Goal: Task Accomplishment & Management: Use online tool/utility

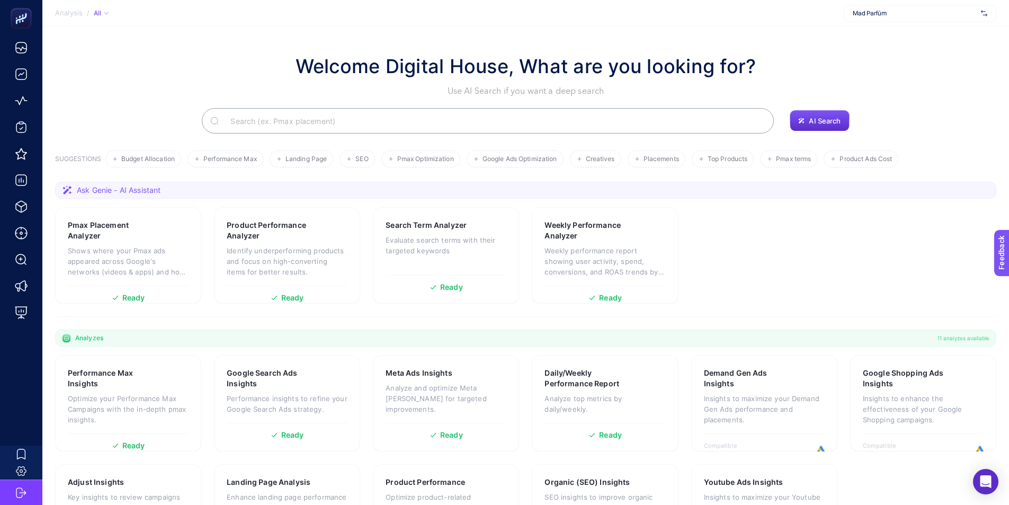
click at [953, 14] on span "Mad Parfüm" at bounding box center [915, 13] width 124 height 8
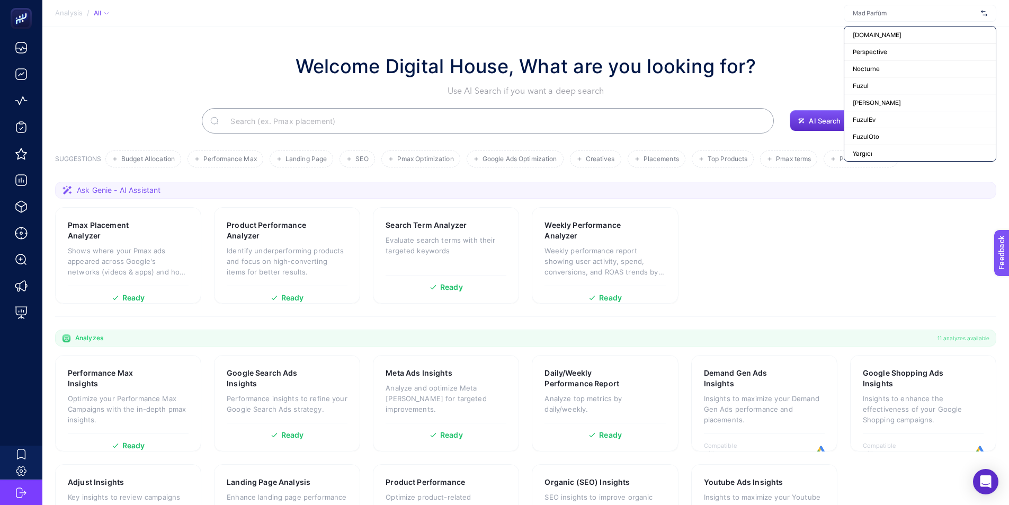
click at [819, 21] on section "Analysis / All [DOMAIN_NAME] Perspective Nocturne Fuzul [PERSON_NAME] FuzulEv F…" at bounding box center [525, 13] width 967 height 26
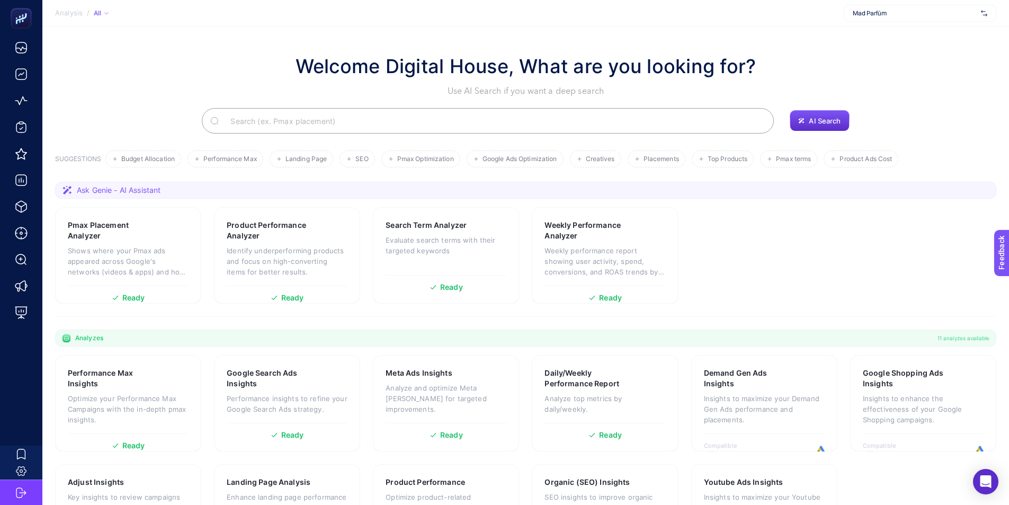
click at [859, 16] on span "Mad Parfüm" at bounding box center [915, 13] width 124 height 8
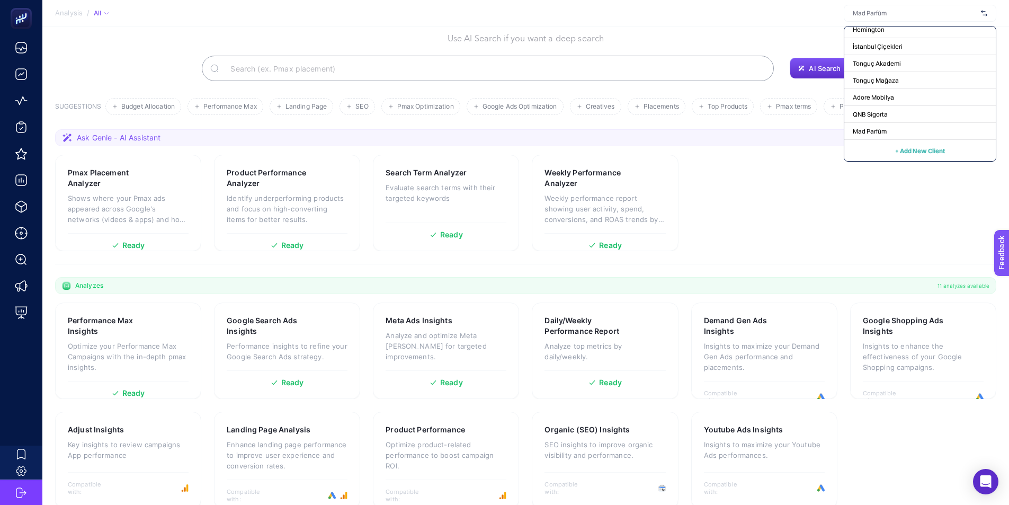
scroll to position [68, 0]
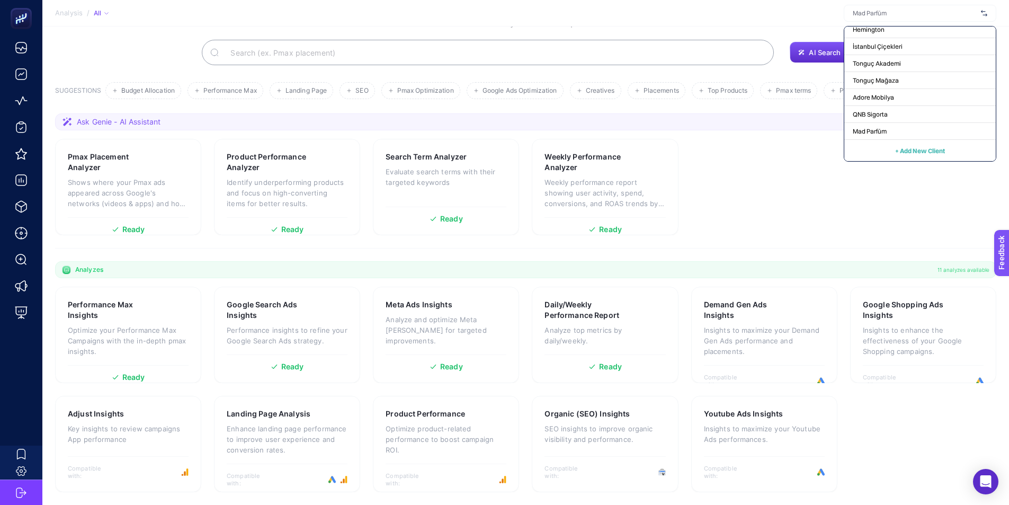
click at [914, 151] on span "+ Add New Client" at bounding box center [920, 151] width 50 height 8
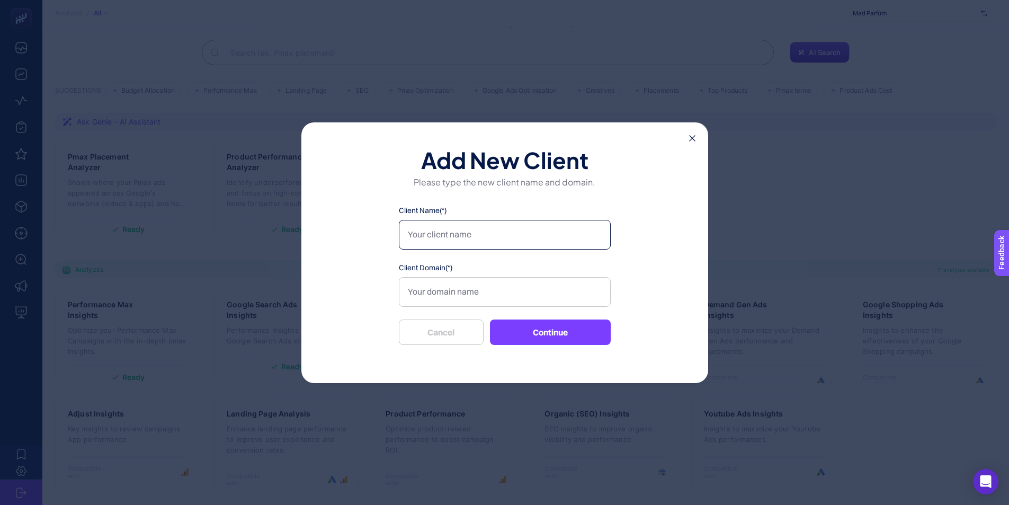
click at [560, 235] on input "Client Name(*)" at bounding box center [505, 235] width 212 height 30
type input "T"
type input "Yatsan"
click at [521, 301] on input "Client Domain(*)" at bounding box center [505, 292] width 212 height 30
paste input "[URL][DOMAIN_NAME]"
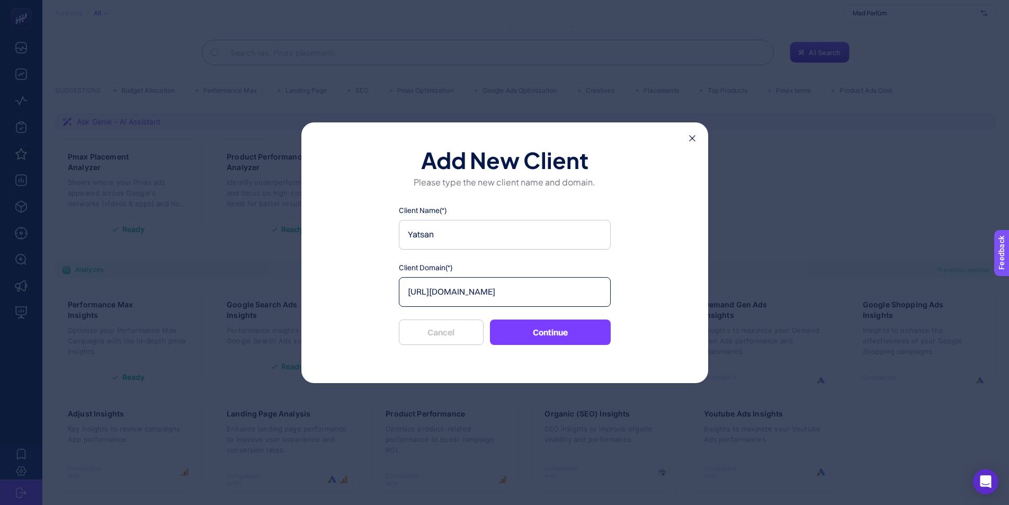
type input "[URL][DOMAIN_NAME]"
click at [576, 345] on div "Add New Client Please type the new client name and domain. Client Name(*) Yatsa…" at bounding box center [504, 252] width 407 height 261
click at [573, 333] on button "Continue" at bounding box center [550, 331] width 121 height 25
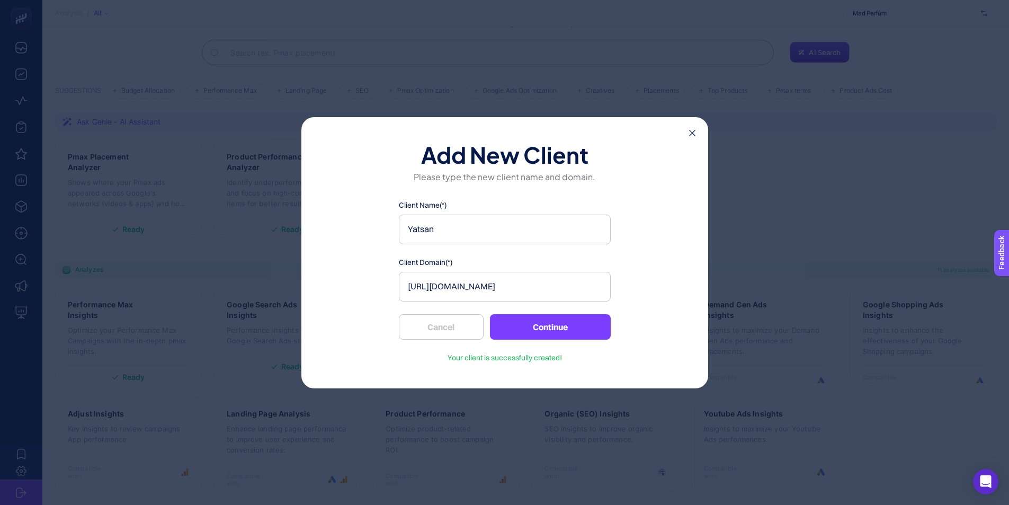
scroll to position [0, 0]
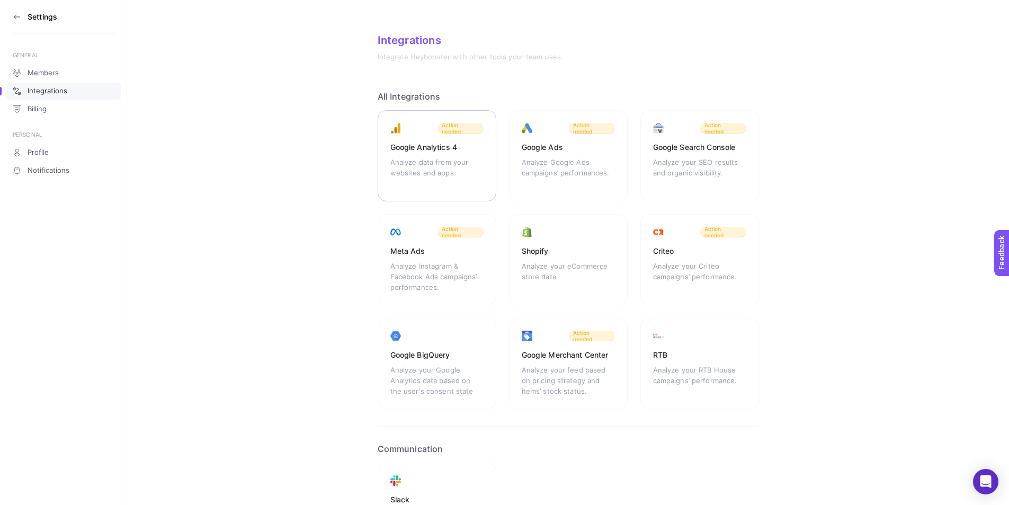
click at [412, 180] on div "Analyze data from your websites and apps." at bounding box center [436, 173] width 93 height 32
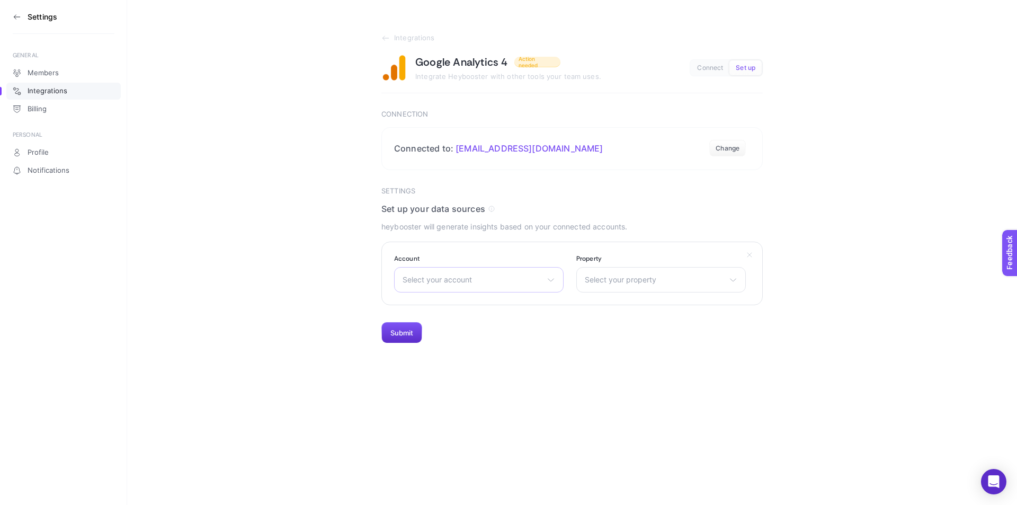
click at [489, 274] on div "Select your account LTB [PERSON_NAME] [DOMAIN_NAME] Adore Mobilya Daikin Türkiy…" at bounding box center [478, 279] width 169 height 25
click at [477, 307] on input "text" at bounding box center [479, 304] width 168 height 21
type input "y"
type input "Yatsa"
click at [471, 319] on li "Yatsan" at bounding box center [479, 326] width 164 height 17
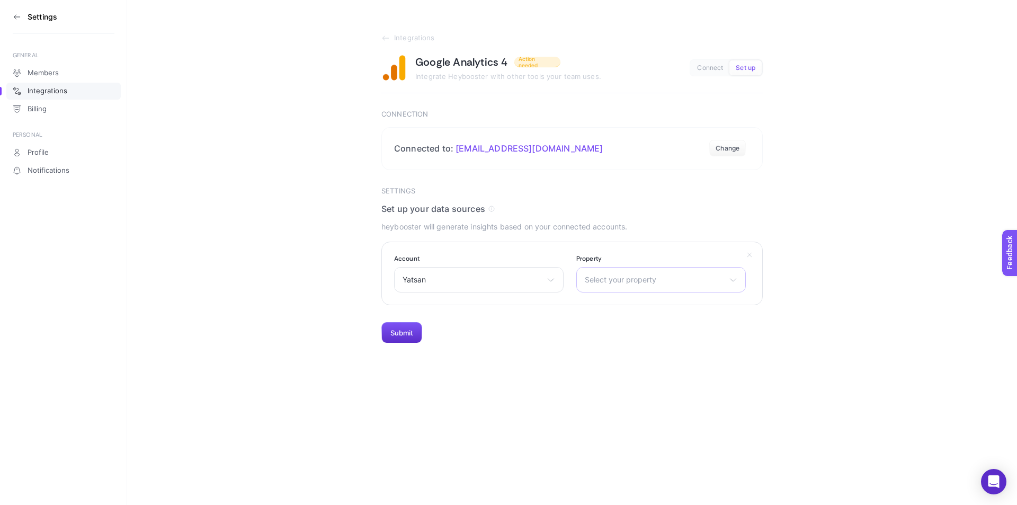
click at [618, 280] on span "Select your property" at bounding box center [655, 279] width 140 height 8
click at [624, 327] on span "Yatsan GA4" at bounding box center [605, 326] width 40 height 8
click at [622, 286] on div "Yatsan GA4 Yatsan GA4 Yatsan Blog - GA4 [DOMAIN_NAME] GA4" at bounding box center [660, 279] width 169 height 25
click at [622, 283] on span "Yatsan GA4" at bounding box center [655, 279] width 140 height 8
click at [622, 282] on span "Yatsan GA4" at bounding box center [655, 279] width 140 height 8
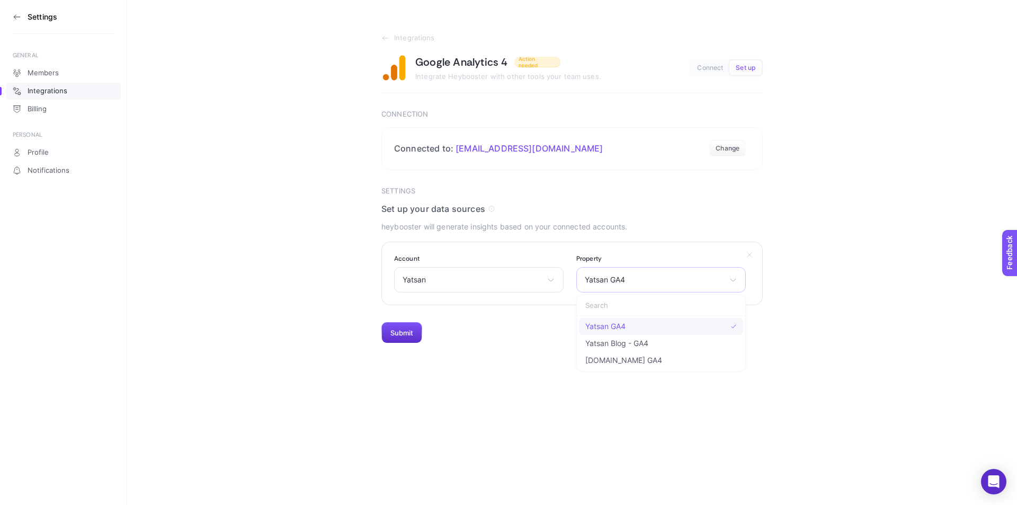
click at [650, 330] on li "Yatsan GA4" at bounding box center [661, 326] width 164 height 17
click at [639, 274] on div "Select your property [GEOGRAPHIC_DATA] GA4 Yatsan Blog - [GEOGRAPHIC_DATA] [DOM…" at bounding box center [660, 279] width 169 height 25
click at [628, 325] on li "Yatsan GA4" at bounding box center [661, 326] width 164 height 17
click at [414, 337] on button "Submit" at bounding box center [401, 332] width 41 height 21
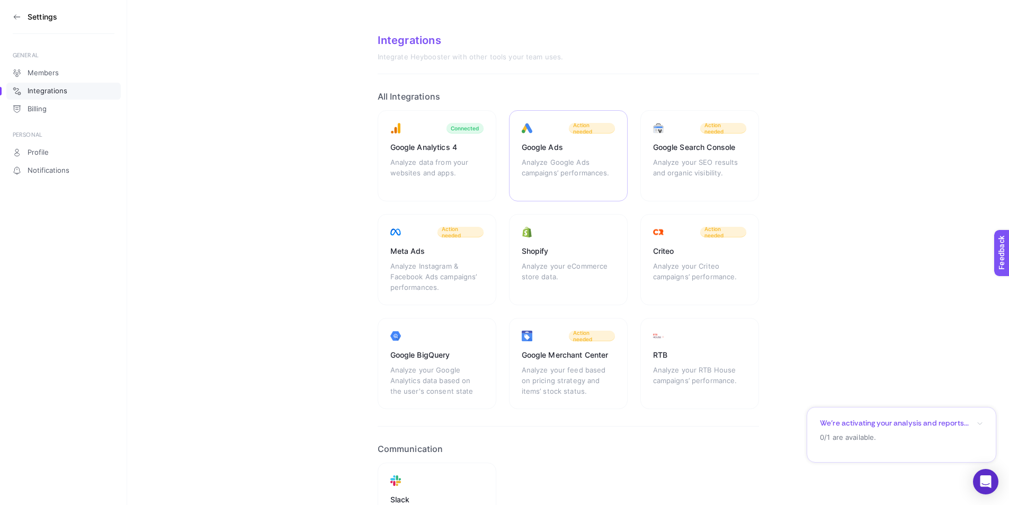
click at [550, 159] on div "Analyze Google Ads campaigns’ performances." at bounding box center [568, 173] width 93 height 32
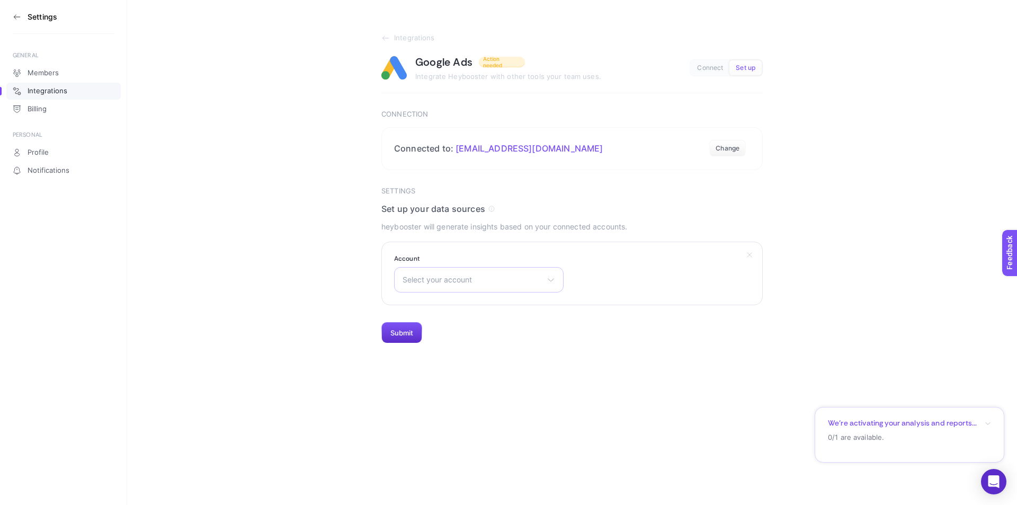
click at [531, 277] on span "Select your account" at bounding box center [473, 279] width 140 height 8
click at [515, 301] on input "text" at bounding box center [479, 304] width 168 height 21
type input "Yatsa"
drag, startPoint x: 516, startPoint y: 321, endPoint x: 507, endPoint y: 322, distance: 9.0
click at [516, 321] on li "Yatsan" at bounding box center [479, 326] width 164 height 17
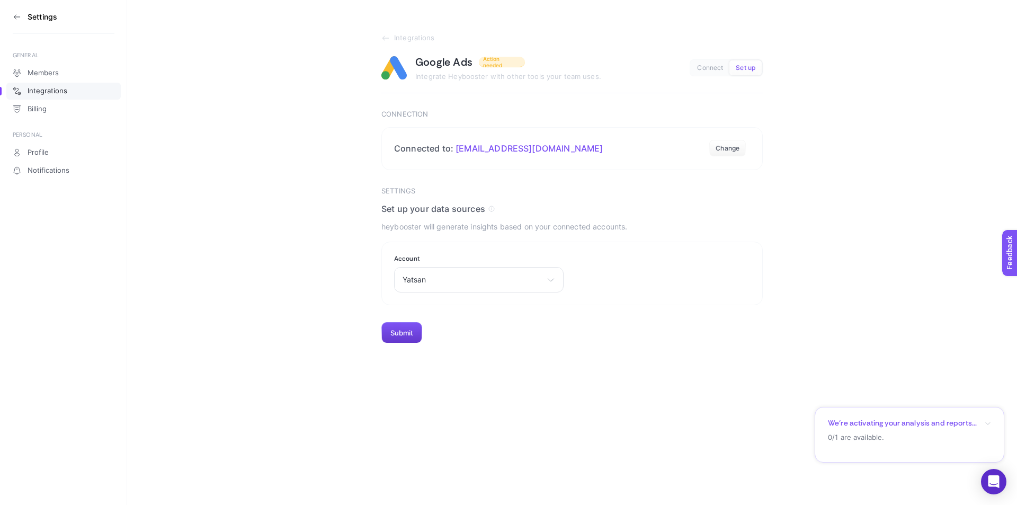
click at [397, 333] on button "Submit" at bounding box center [401, 332] width 41 height 21
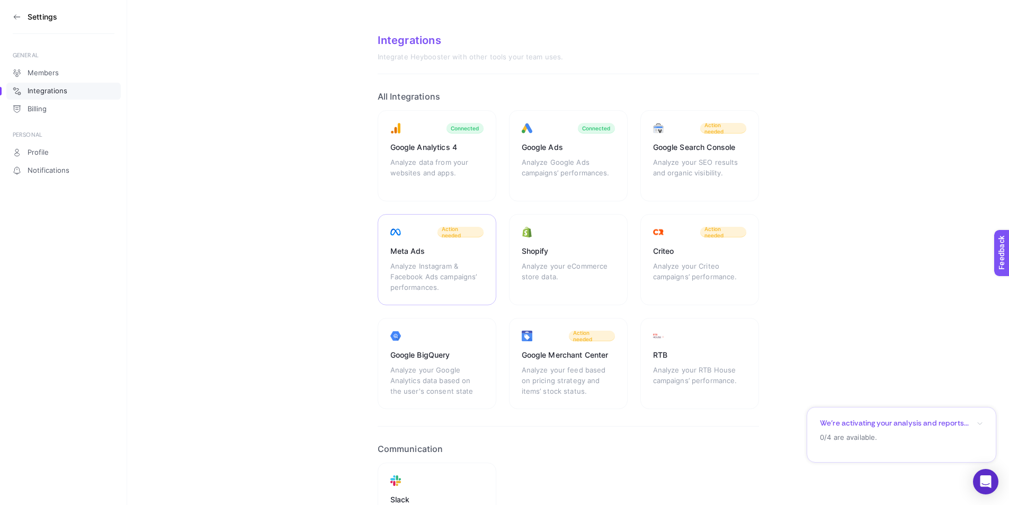
click at [404, 249] on div "Meta Ads" at bounding box center [436, 251] width 93 height 11
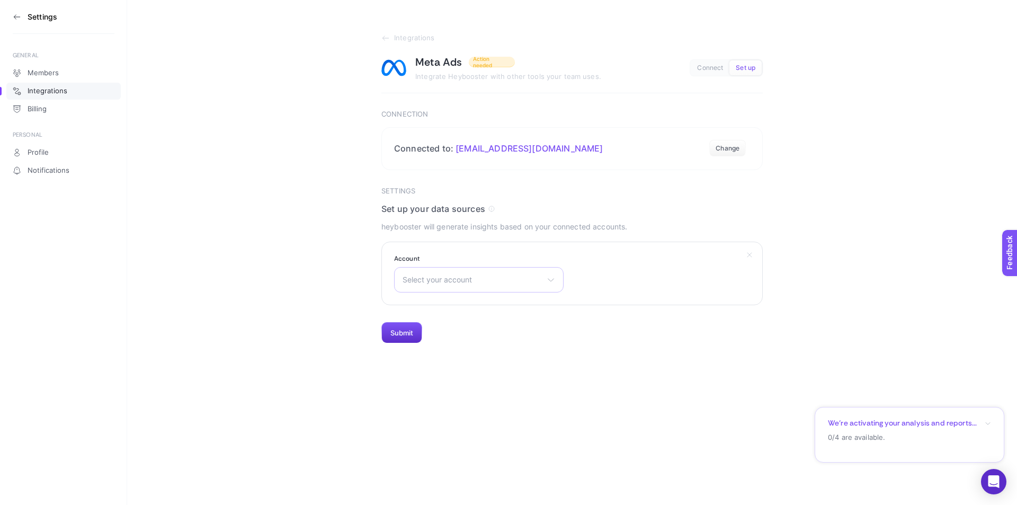
drag, startPoint x: 507, startPoint y: 273, endPoint x: 508, endPoint y: 267, distance: 6.0
click at [507, 272] on div "Select your account Kom Reklam Master Aykan Motor Servis A.Ş. [PERSON_NAME] [PE…" at bounding box center [478, 279] width 169 height 25
click at [498, 307] on input "text" at bounding box center [479, 304] width 168 height 21
type input "yatsan"
click at [486, 328] on li "Yatsan 2023" at bounding box center [479, 326] width 164 height 17
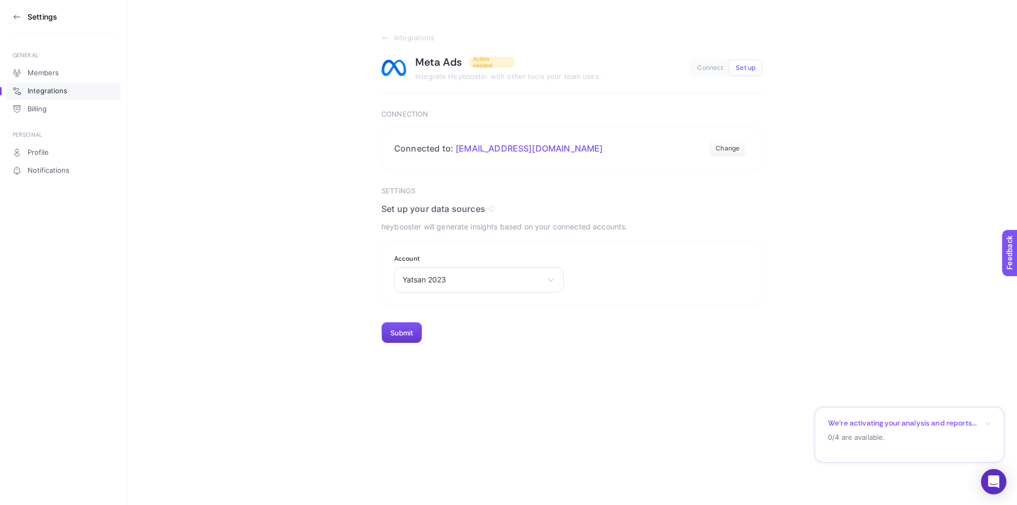
click at [398, 334] on button "Submit" at bounding box center [401, 332] width 41 height 21
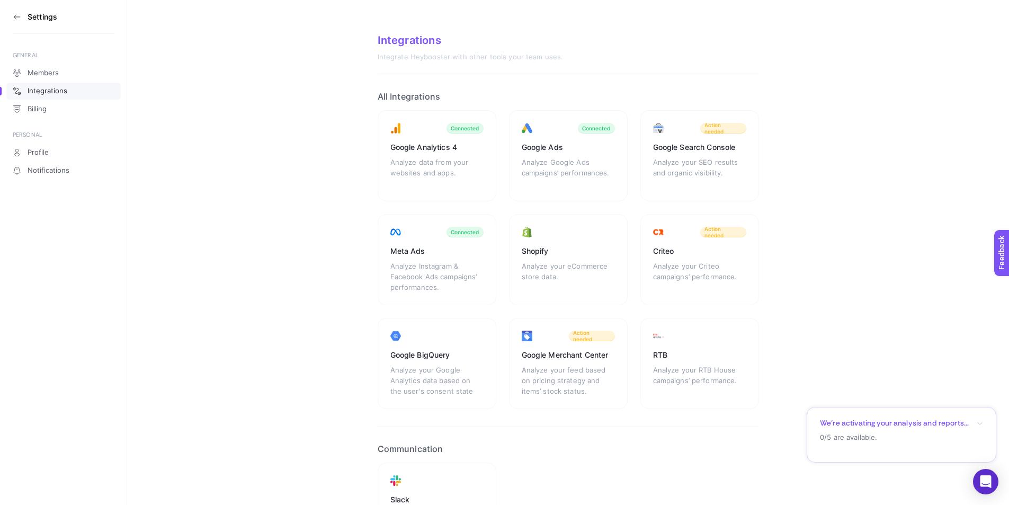
click at [6, 14] on aside "Settings GENERAL Members Integrations Billing PERSONAL Profile Notifications" at bounding box center [63, 252] width 127 height 505
click at [11, 19] on aside "Settings GENERAL Members Integrations Billing PERSONAL Profile Notifications" at bounding box center [63, 252] width 127 height 505
click at [14, 15] on icon at bounding box center [17, 17] width 8 height 8
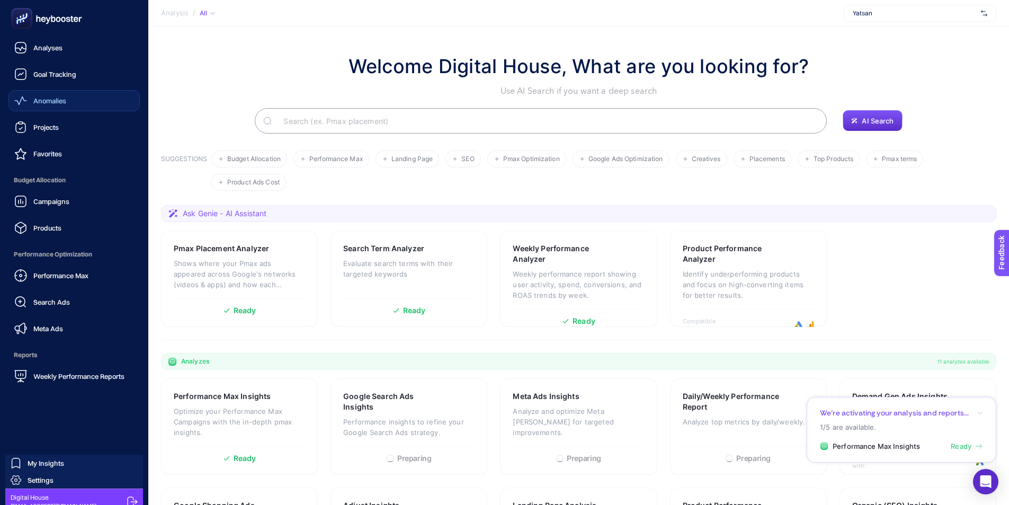
click at [93, 107] on link "Anomalies" at bounding box center [73, 100] width 131 height 21
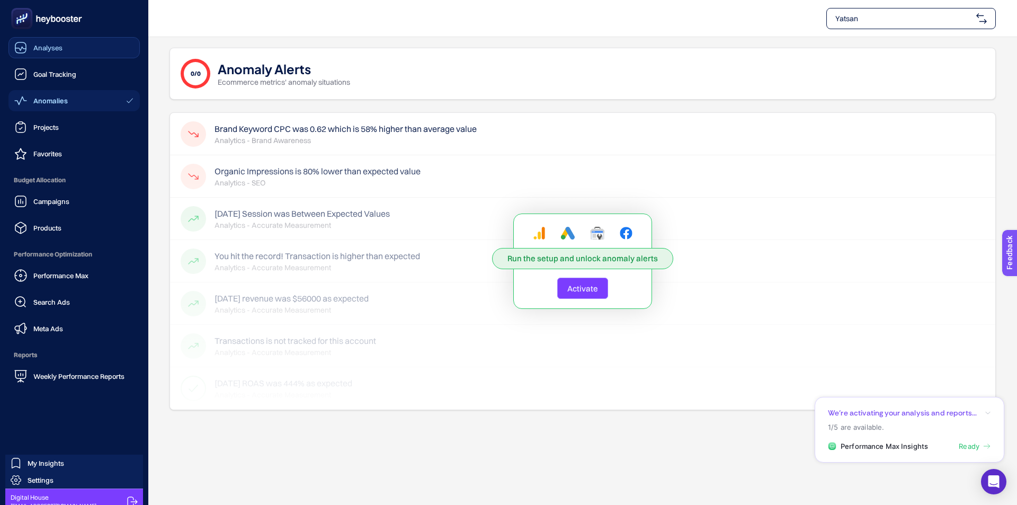
click at [76, 42] on link "Analyses" at bounding box center [73, 47] width 131 height 21
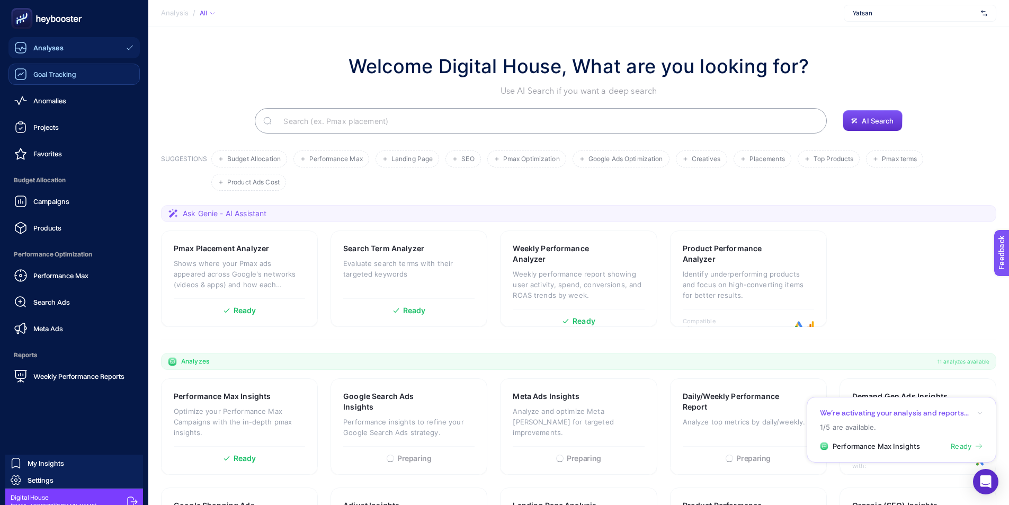
click at [49, 71] on span "Goal Tracking" at bounding box center [54, 74] width 43 height 8
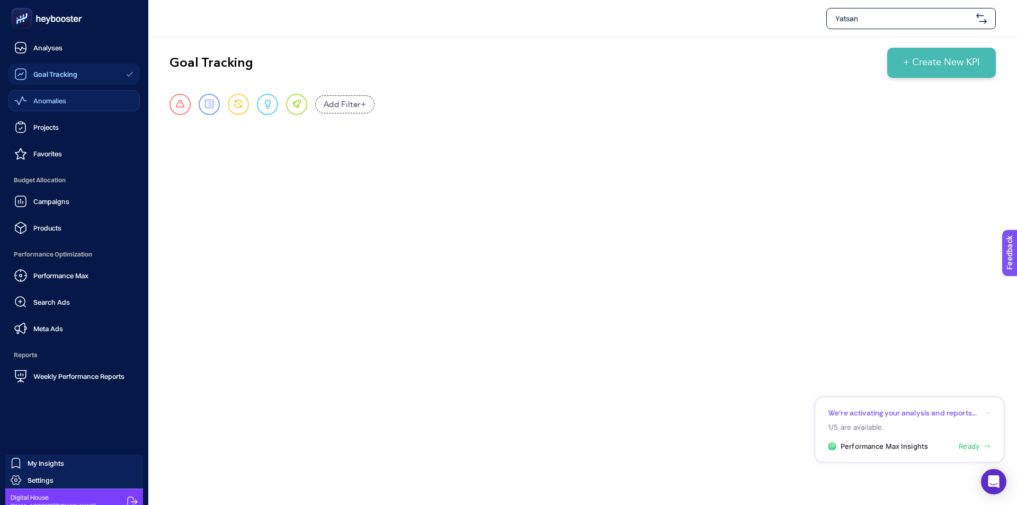
click at [66, 98] on span "Anomalies" at bounding box center [49, 100] width 33 height 8
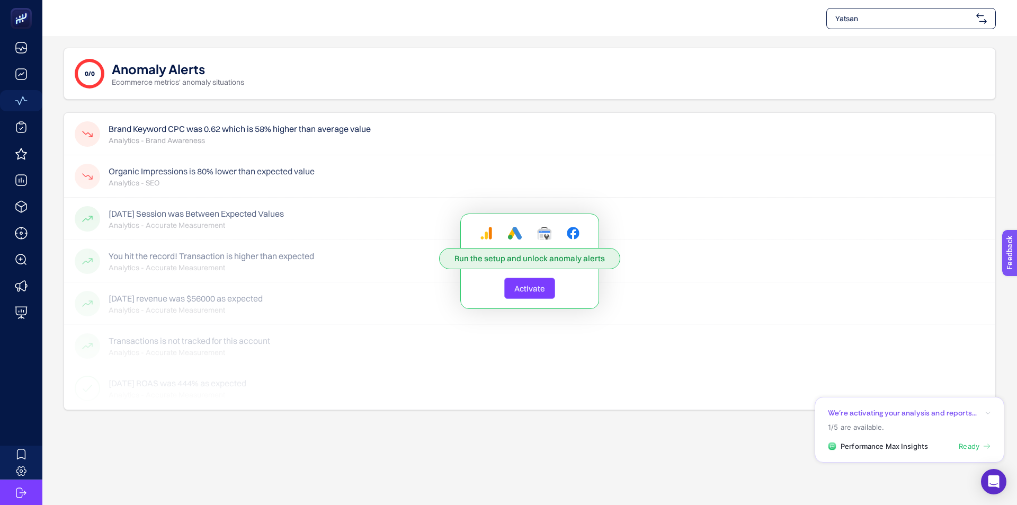
click at [521, 287] on span "Activate" at bounding box center [529, 288] width 31 height 10
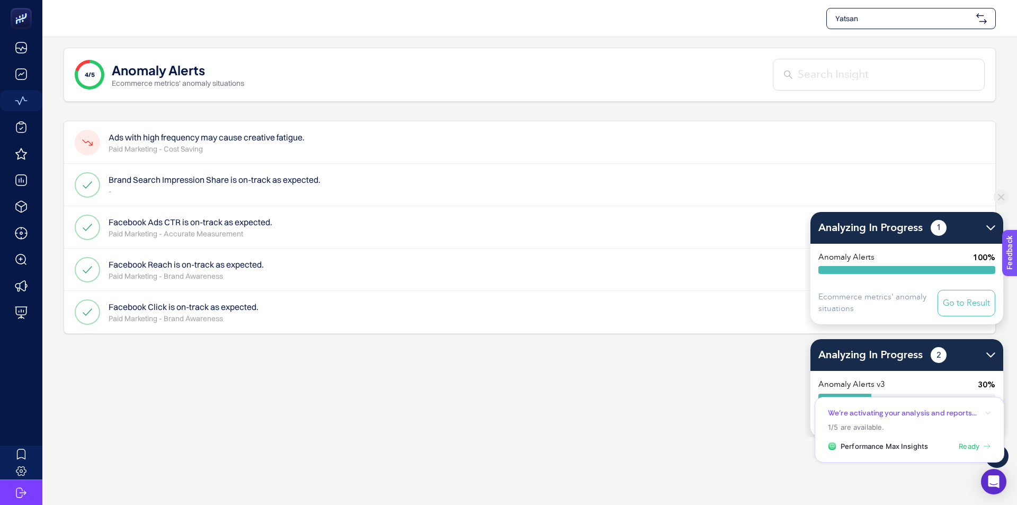
click at [181, 145] on p "Paid Marketing - Cost Saving" at bounding box center [207, 149] width 196 height 11
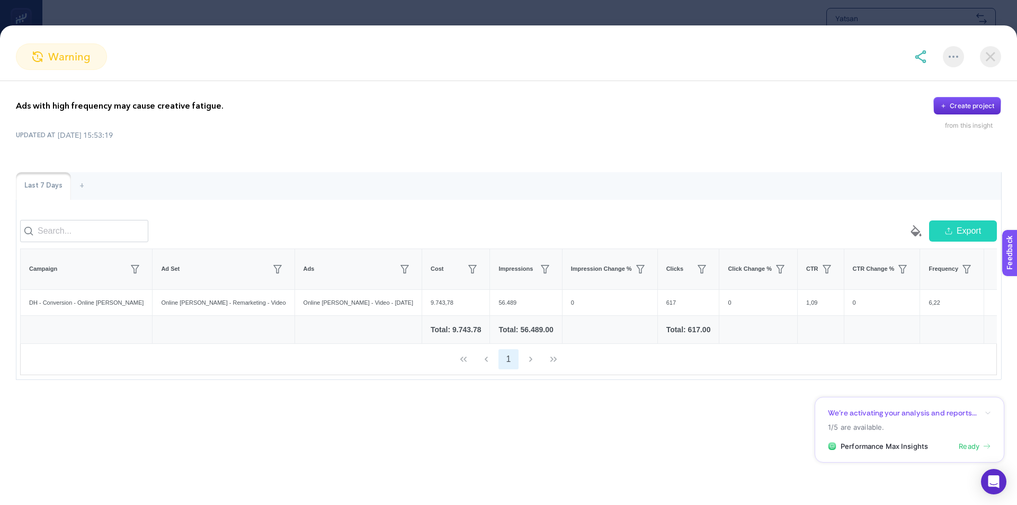
click at [991, 59] on img at bounding box center [990, 56] width 21 height 21
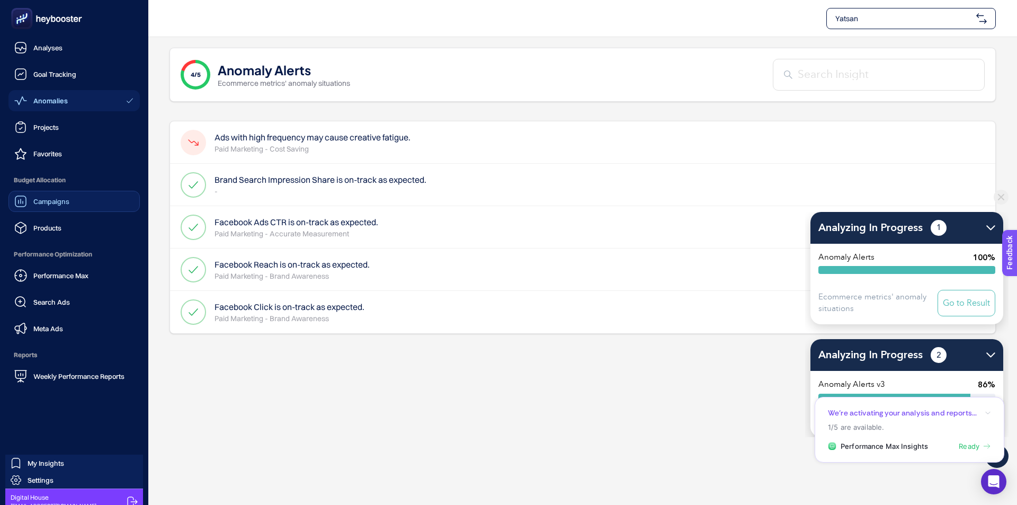
click at [85, 199] on link "Campaigns" at bounding box center [73, 201] width 131 height 21
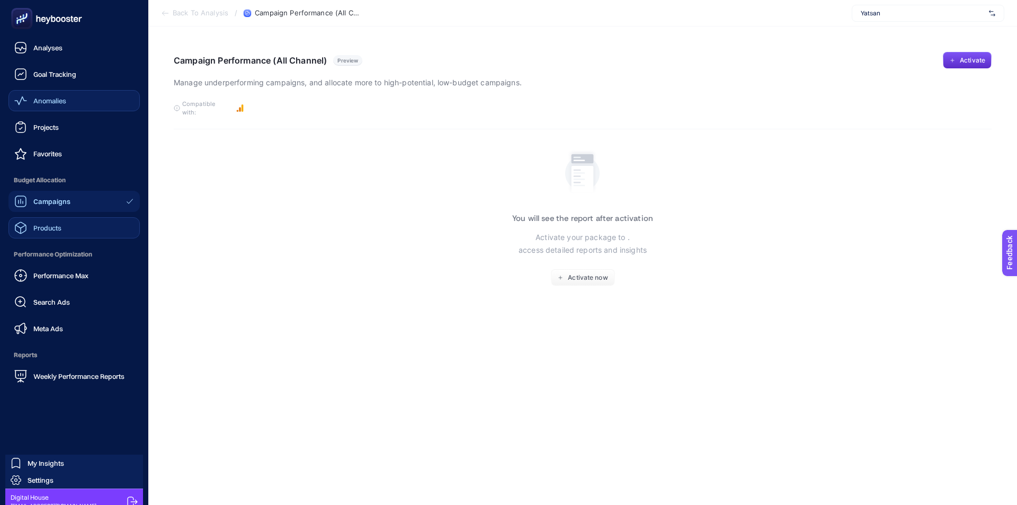
click at [79, 230] on link "Products" at bounding box center [73, 227] width 131 height 21
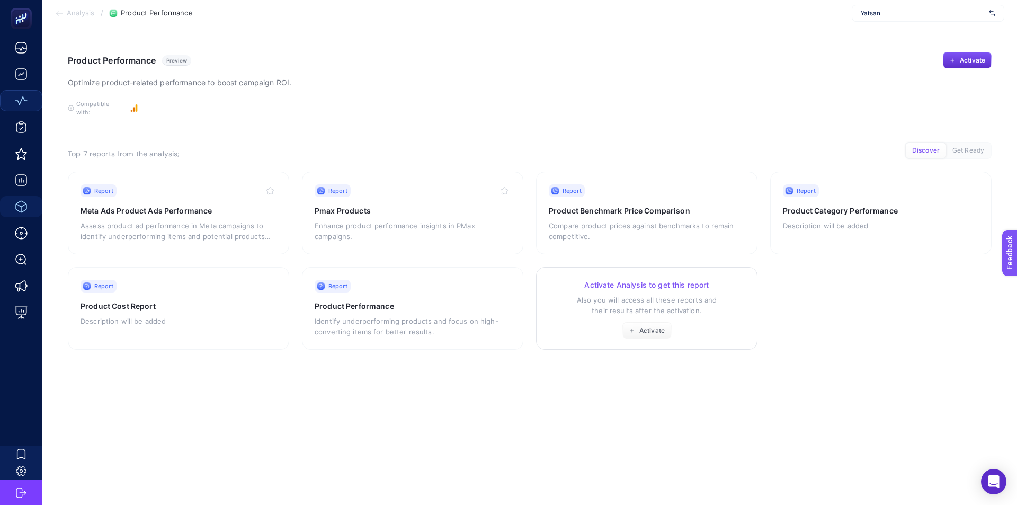
click at [574, 300] on p "Also you will access all these reports and their results after the activation." at bounding box center [647, 304] width 196 height 21
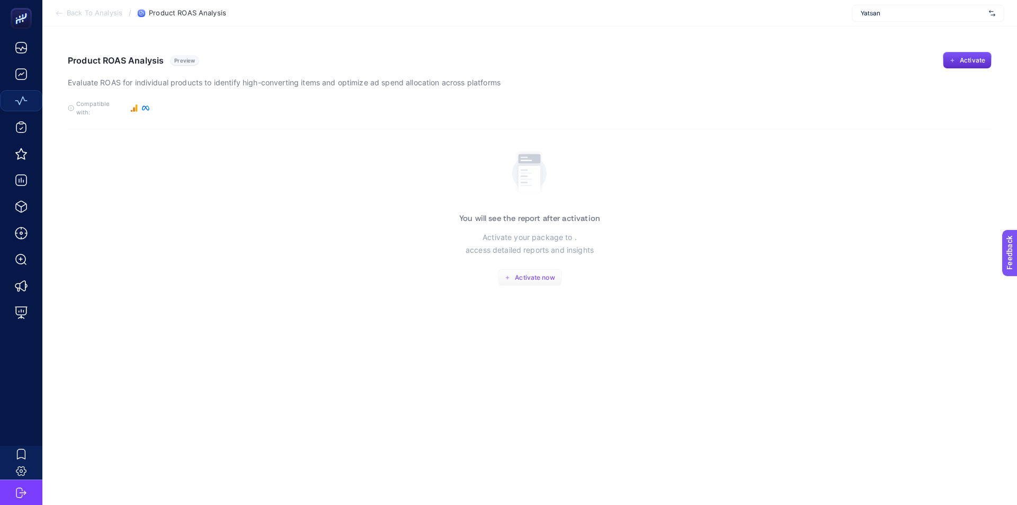
click at [542, 273] on span "Activate now" at bounding box center [535, 277] width 40 height 8
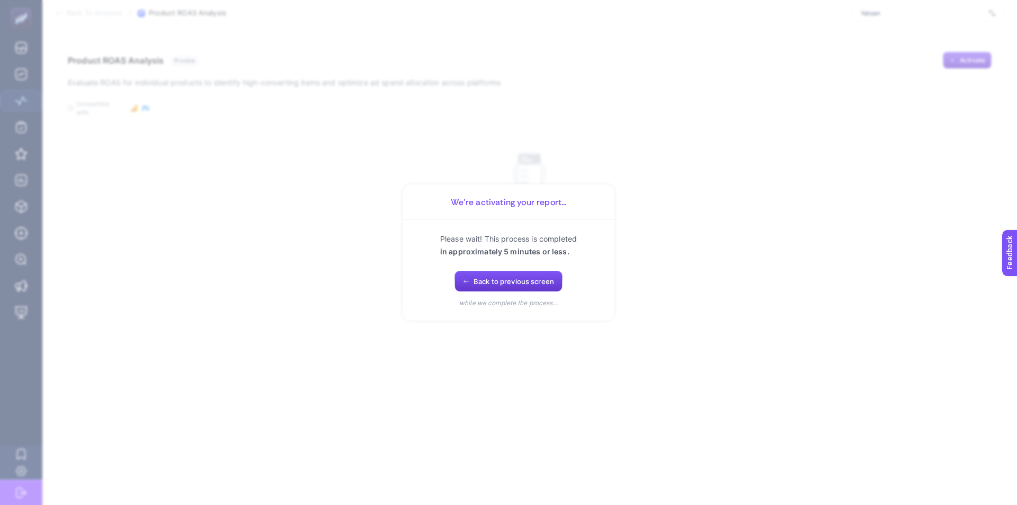
click at [545, 278] on span "Back to previous screen" at bounding box center [513, 281] width 81 height 8
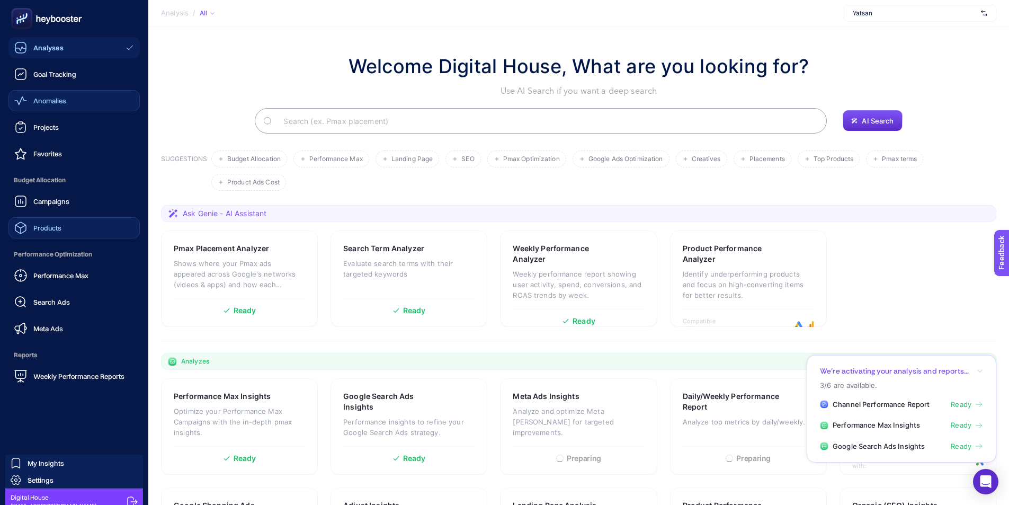
click at [92, 234] on link "Products" at bounding box center [73, 227] width 131 height 21
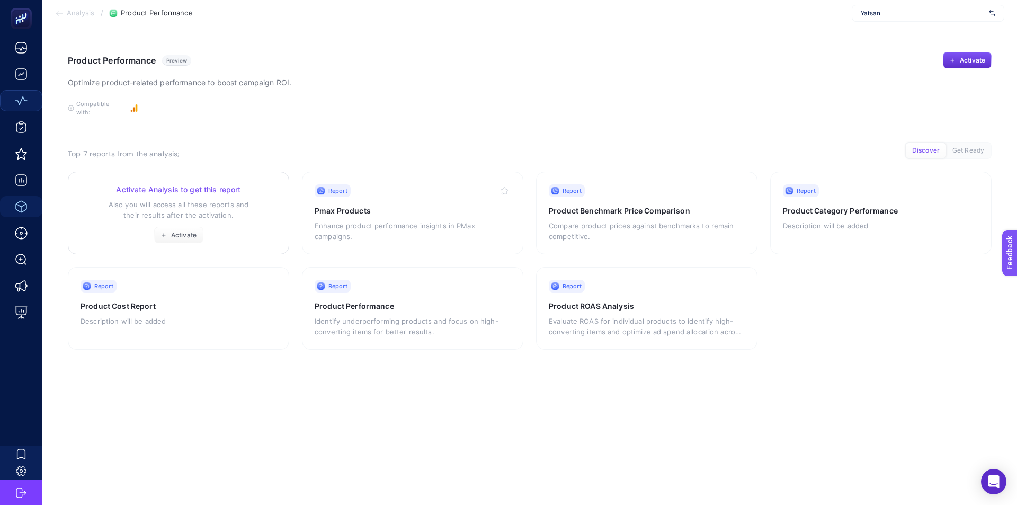
click at [230, 220] on div "Activate Analysis to get this report Also you will access all these reports and…" at bounding box center [179, 213] width 196 height 59
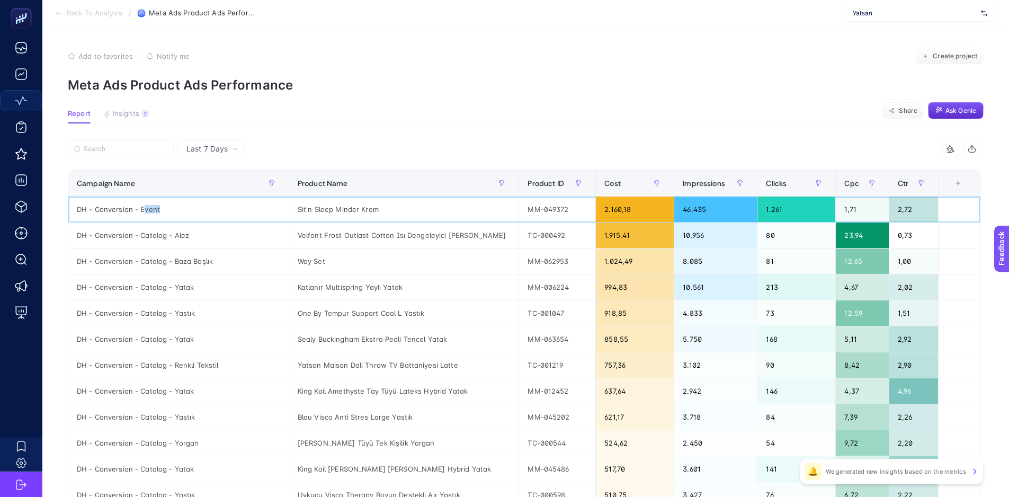
drag, startPoint x: 143, startPoint y: 209, endPoint x: 248, endPoint y: 216, distance: 105.6
click at [190, 218] on div "DH - Conversion - Event" at bounding box center [178, 208] width 220 height 25
drag, startPoint x: 267, startPoint y: 207, endPoint x: 378, endPoint y: 201, distance: 110.9
click at [373, 200] on div "Sit'n Sleep Minder Krem" at bounding box center [404, 208] width 230 height 25
drag, startPoint x: 588, startPoint y: 209, endPoint x: 645, endPoint y: 205, distance: 56.8
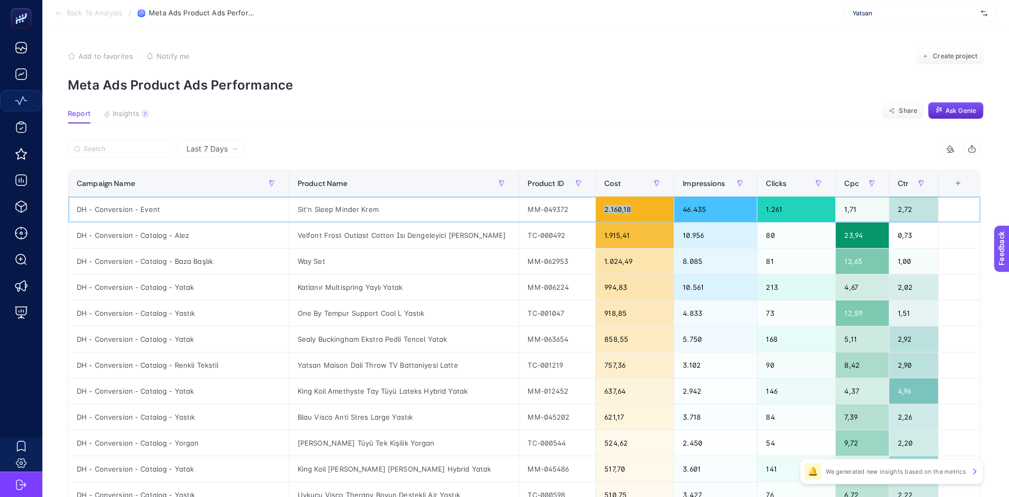
click at [645, 205] on div "2.160,18" at bounding box center [635, 208] width 78 height 25
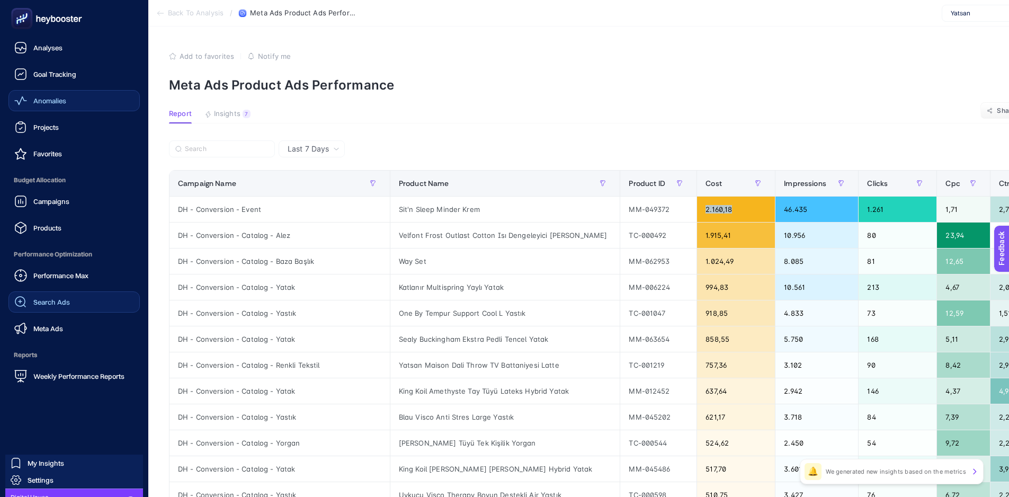
click at [82, 304] on link "Search Ads" at bounding box center [73, 301] width 131 height 21
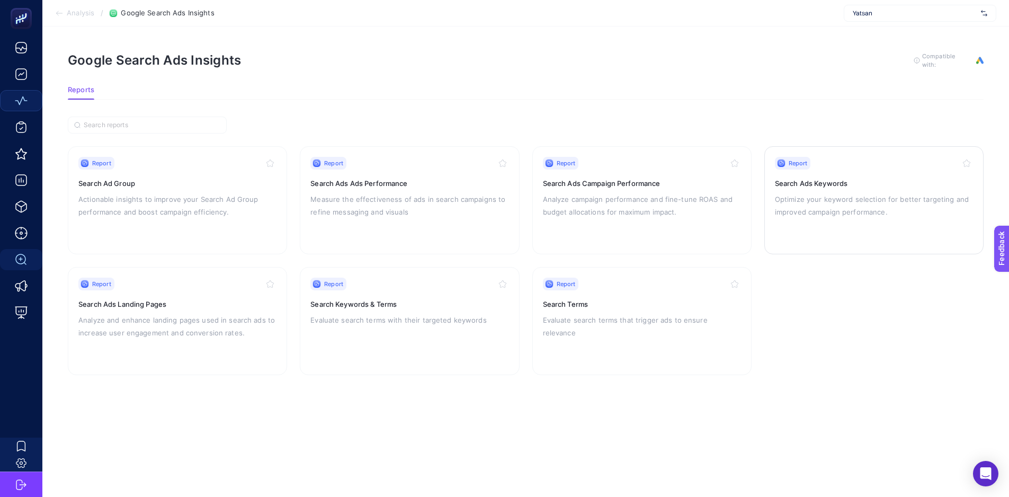
click at [837, 189] on div "Report Search Ads Keywords Optimize your keyword selection for better targeting…" at bounding box center [874, 200] width 198 height 87
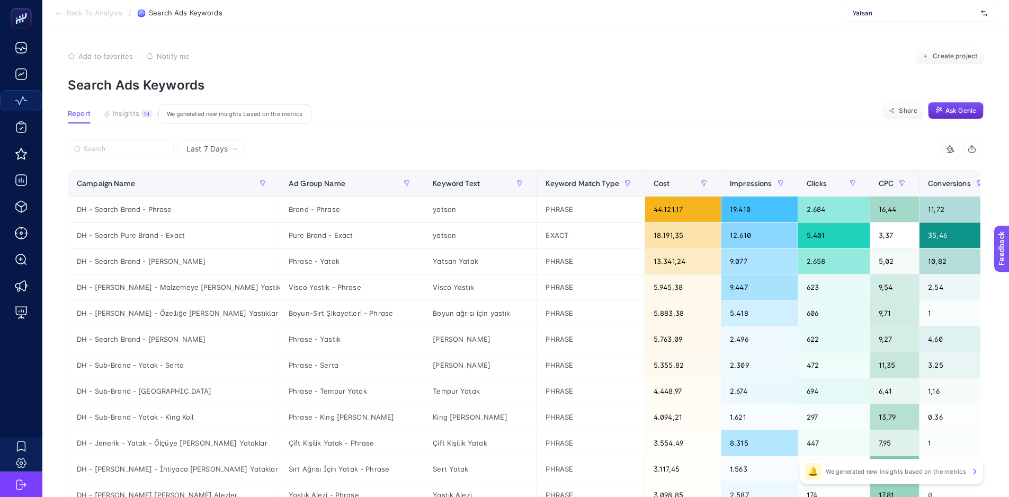
click at [129, 116] on span "Insights" at bounding box center [126, 114] width 26 height 8
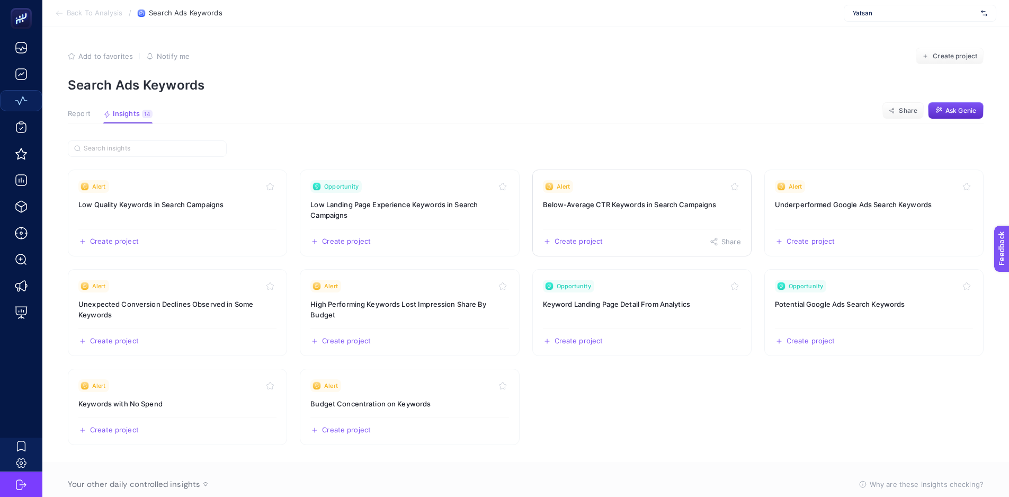
click at [606, 202] on h3 "Below-Average CTR Keywords in Search Campaigns" at bounding box center [642, 204] width 198 height 11
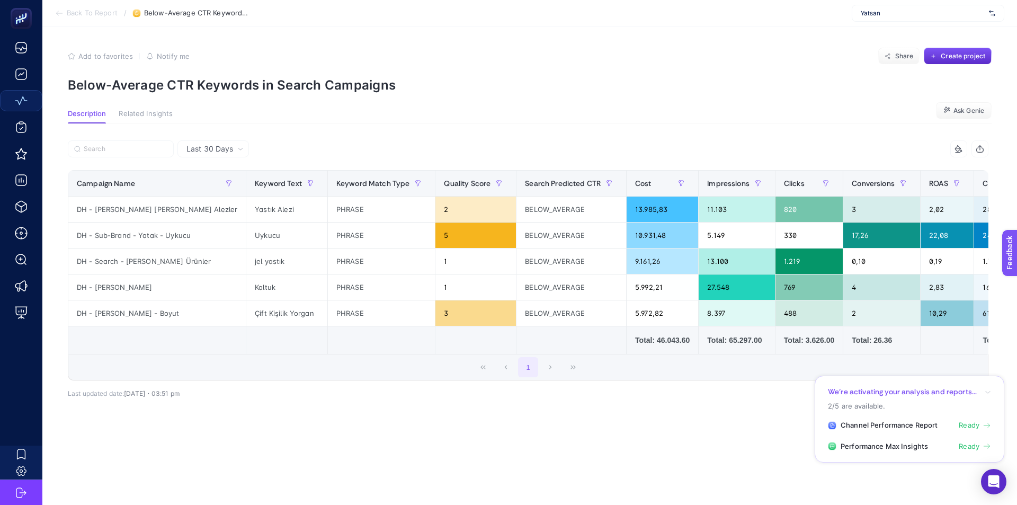
click at [231, 140] on div "Last 30 Days 10 items selected Campaign Name Keyword Text Keyword Match Type Qu…" at bounding box center [527, 287] width 937 height 329
drag, startPoint x: 243, startPoint y: 208, endPoint x: 965, endPoint y: 212, distance: 722.9
click at [978, 208] on tr "DH - [PERSON_NAME] [PERSON_NAME] Alezler Yastık Alezi PHRASE 2 BELOW_AVERAGE 13…" at bounding box center [705, 209] width 1275 height 26
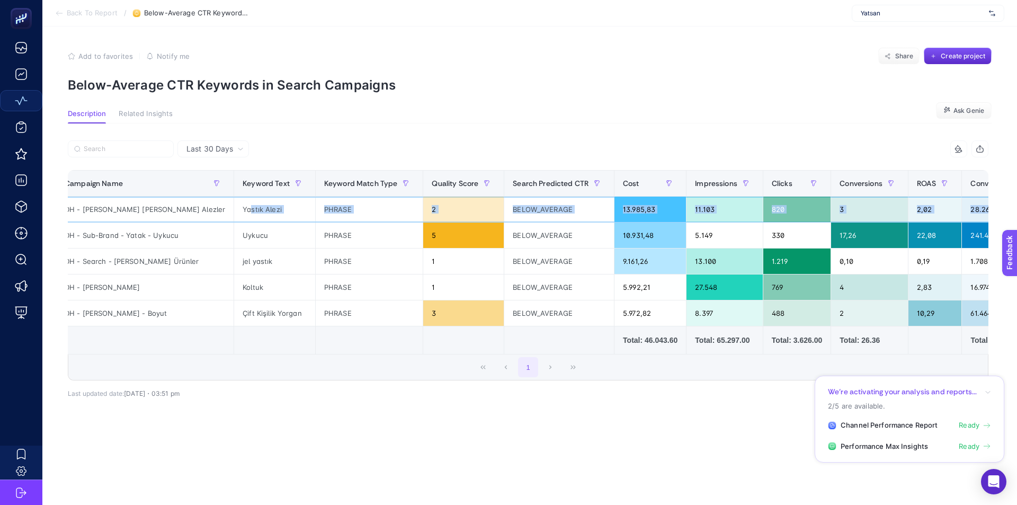
click at [770, 213] on div "820" at bounding box center [796, 208] width 67 height 25
drag, startPoint x: 645, startPoint y: 352, endPoint x: 749, endPoint y: 347, distance: 104.4
click at [749, 347] on tr "Total: 46.043.60 Total: 65.297.00 Total: 3.626.00 Total: 26.36 Total: 349.827.34" at bounding box center [693, 340] width 1275 height 28
click at [727, 352] on td "Total: 65.297.00" at bounding box center [724, 340] width 77 height 28
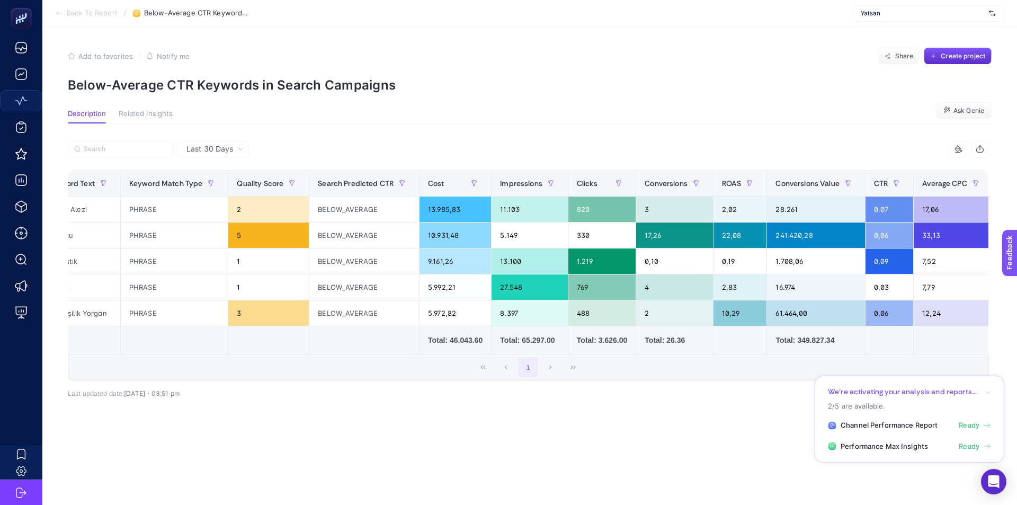
scroll to position [0, 213]
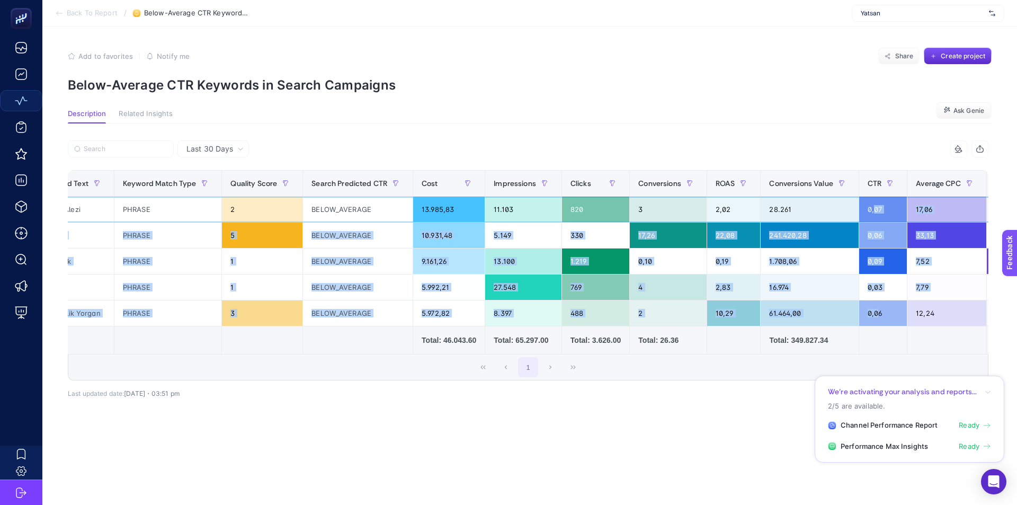
drag, startPoint x: 847, startPoint y: 209, endPoint x: 849, endPoint y: 314, distance: 105.4
click at [849, 314] on tbody "DH - [PERSON_NAME] [PERSON_NAME] Alezler Yastık Alezi PHRASE 2 BELOW_AVERAGE 13…" at bounding box center [492, 261] width 1275 height 130
click at [859, 314] on div "0,06" at bounding box center [883, 312] width 48 height 25
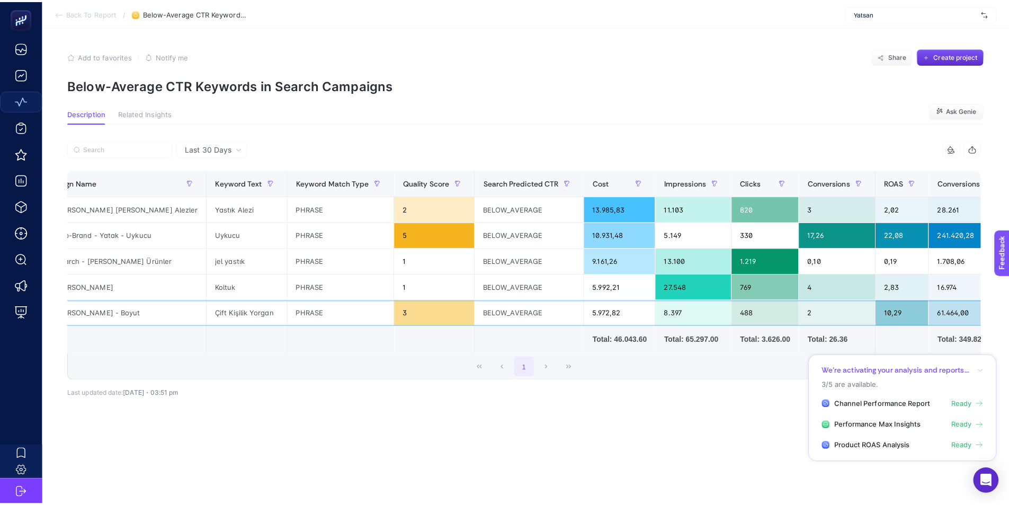
scroll to position [0, 0]
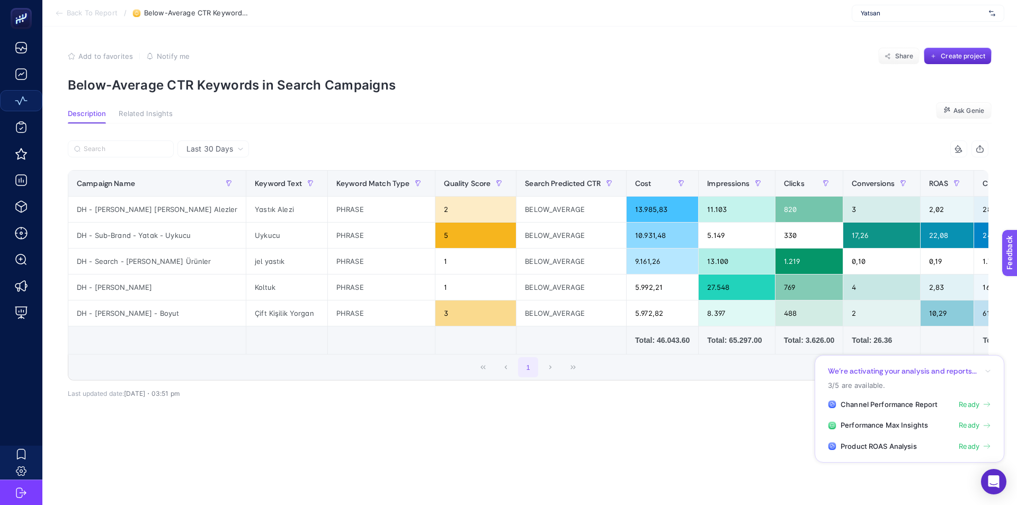
click at [87, 7] on section "Back To Report / Below-Average CTR Keywords in Search Campaigns Yatsan" at bounding box center [529, 13] width 974 height 26
click at [86, 16] on span "Back To Report" at bounding box center [92, 13] width 51 height 8
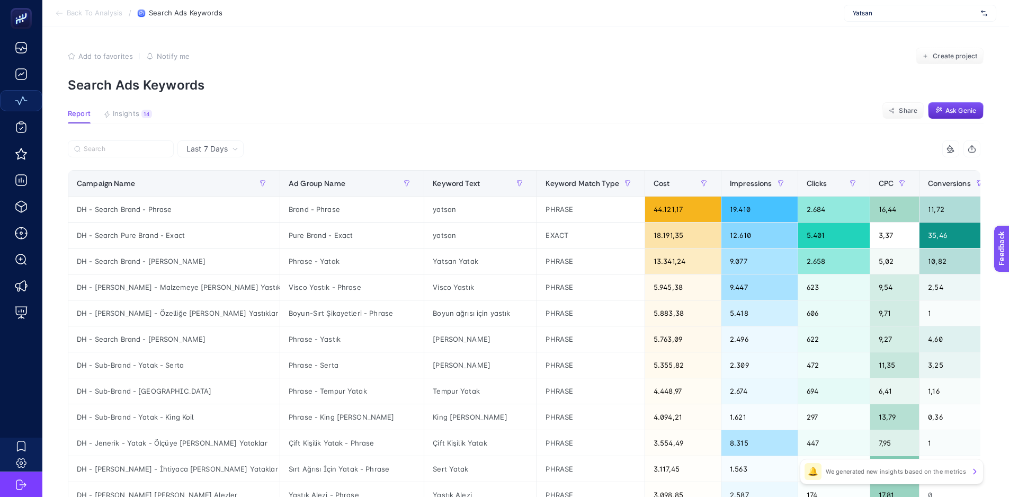
click at [90, 15] on span "Back To Analysis" at bounding box center [95, 13] width 56 height 8
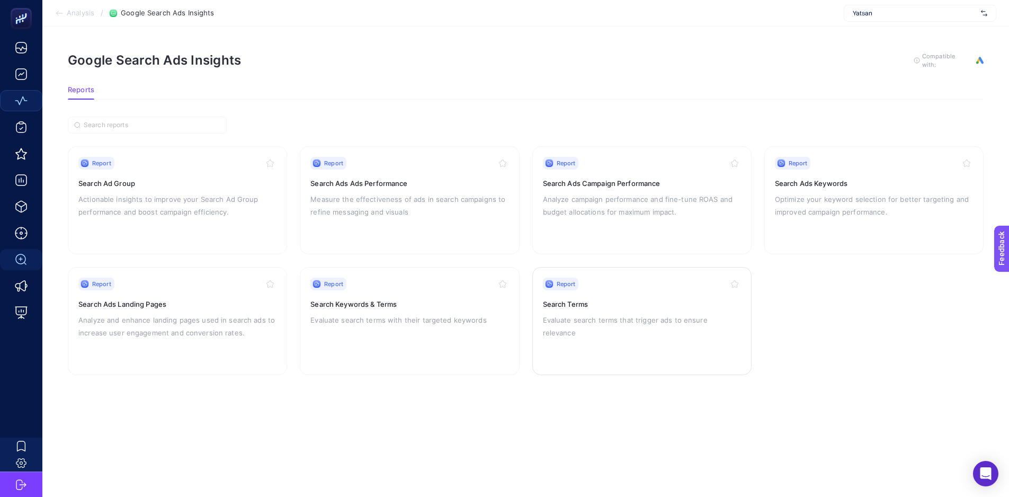
click at [640, 311] on div "Report Search Terms Evaluate search terms that trigger ads to ensure relevance" at bounding box center [642, 321] width 198 height 87
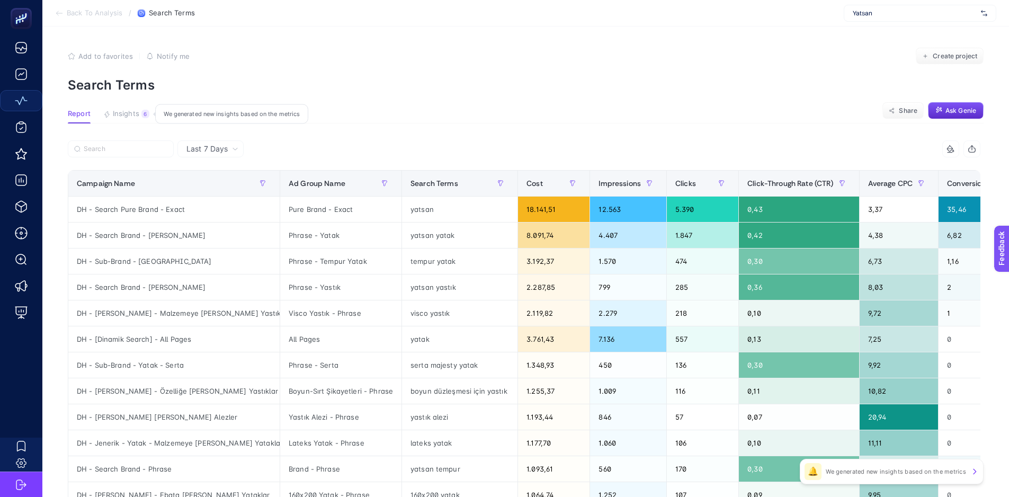
click at [121, 116] on span "Insights" at bounding box center [126, 114] width 26 height 8
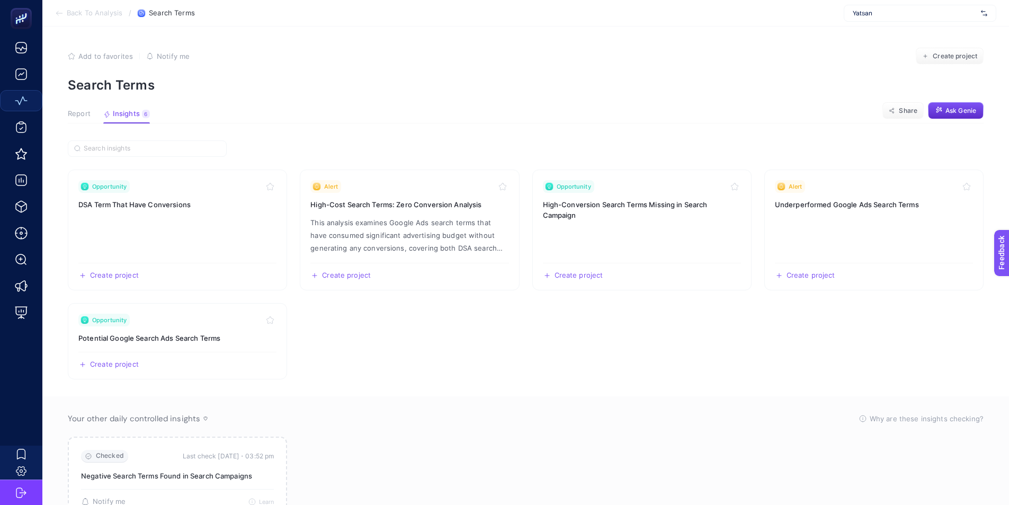
drag, startPoint x: 366, startPoint y: 114, endPoint x: 368, endPoint y: 107, distance: 7.7
click at [366, 111] on section "Report Insights 6 We generated new insights based on the metrics Share Ask [PER…" at bounding box center [526, 117] width 916 height 14
drag, startPoint x: 356, startPoint y: 97, endPoint x: 484, endPoint y: 106, distance: 128.5
click at [484, 106] on article "Add to favorites false Notify me Create project Search Terms Report Insights 6 …" at bounding box center [525, 287] width 967 height 523
click at [451, 108] on article "Add to favorites false Notify me Create project Search Terms Report Insights 6 …" at bounding box center [525, 287] width 967 height 523
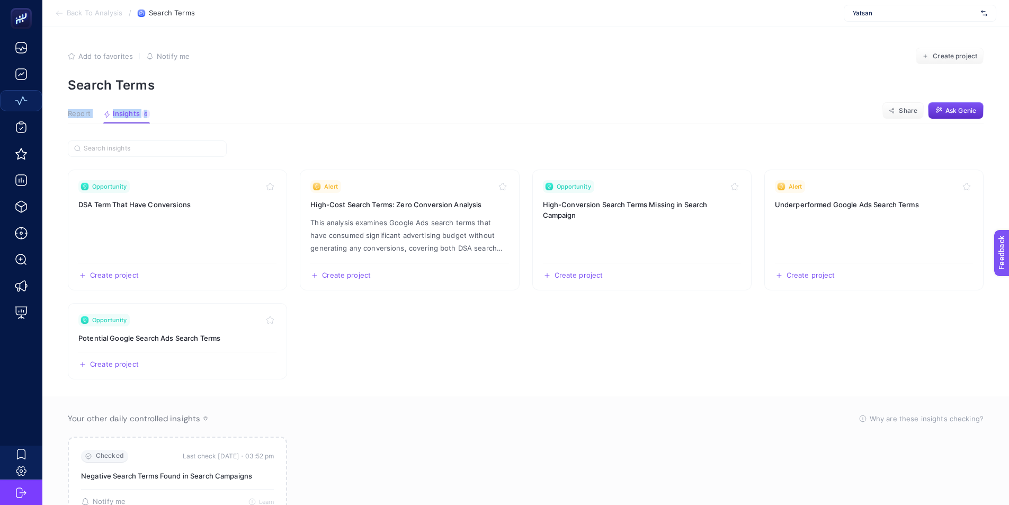
click at [359, 100] on article "Add to favorites false Notify me Create project Search Terms Report Insights 6 …" at bounding box center [525, 287] width 967 height 523
click at [378, 233] on p "This analysis examines Google Ads search terms that have consumed significant a…" at bounding box center [409, 235] width 198 height 38
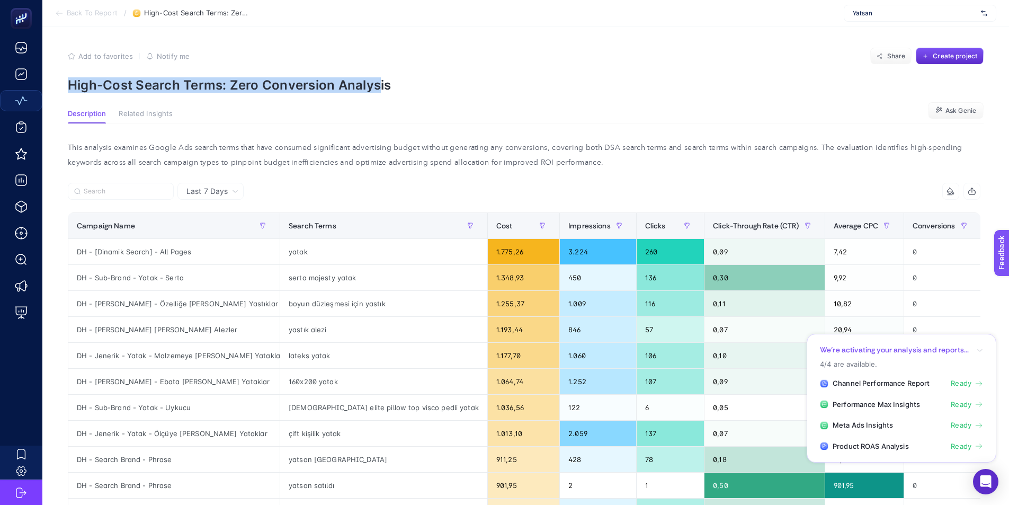
drag, startPoint x: 67, startPoint y: 85, endPoint x: 377, endPoint y: 81, distance: 310.4
click at [377, 81] on article "Add to favorites false Notify me Share Create project High-Cost Search Terms: Z…" at bounding box center [525, 465] width 967 height 879
click at [377, 81] on p "High-Cost Search Terms: Zero Conversion Analysis" at bounding box center [526, 84] width 916 height 15
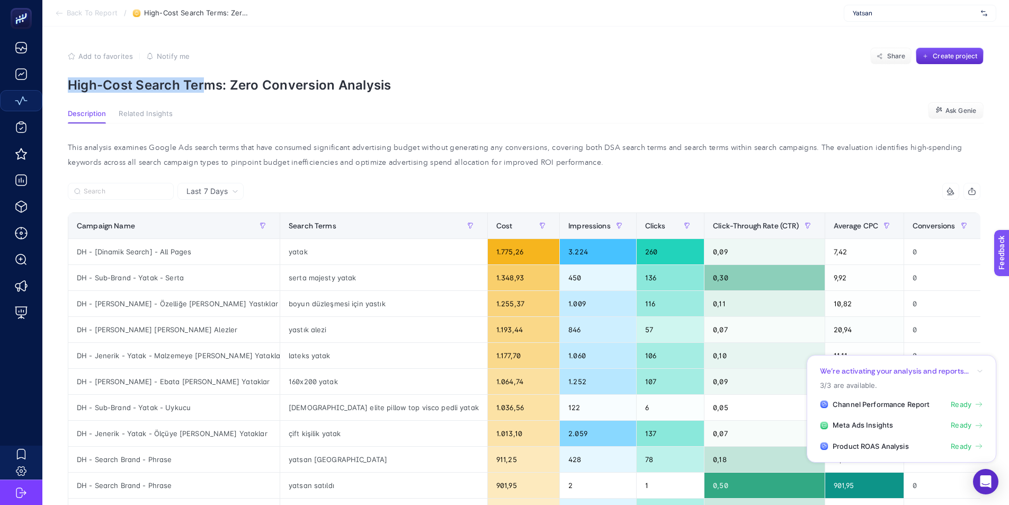
drag, startPoint x: 63, startPoint y: 82, endPoint x: 202, endPoint y: 79, distance: 138.8
click at [202, 79] on article "Add to favorites false Notify me Share Create project High-Cost Search Terms: Z…" at bounding box center [525, 465] width 967 height 879
drag, startPoint x: 232, startPoint y: 81, endPoint x: 456, endPoint y: 81, distance: 224.0
click at [456, 81] on p "High-Cost Search Terms: Zero Conversion Analysis" at bounding box center [526, 84] width 916 height 15
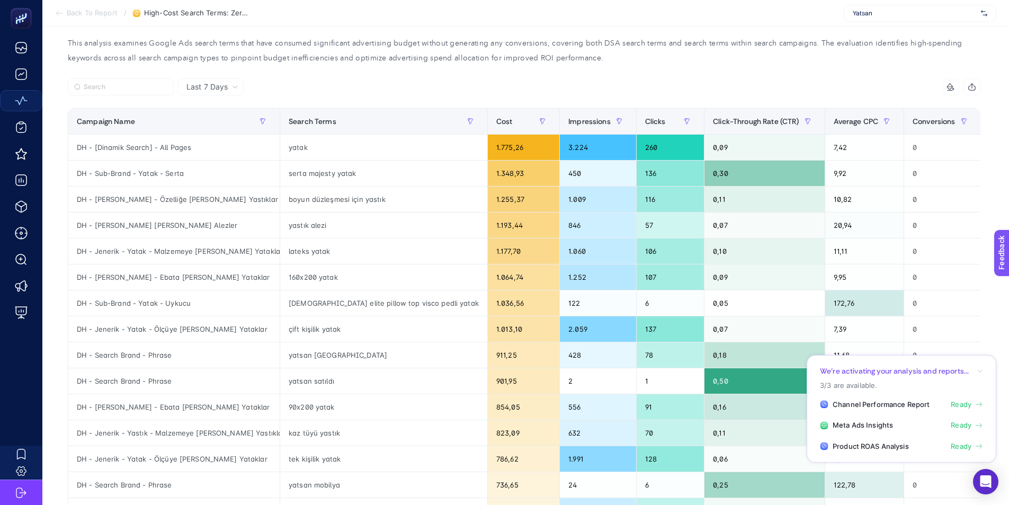
scroll to position [106, 0]
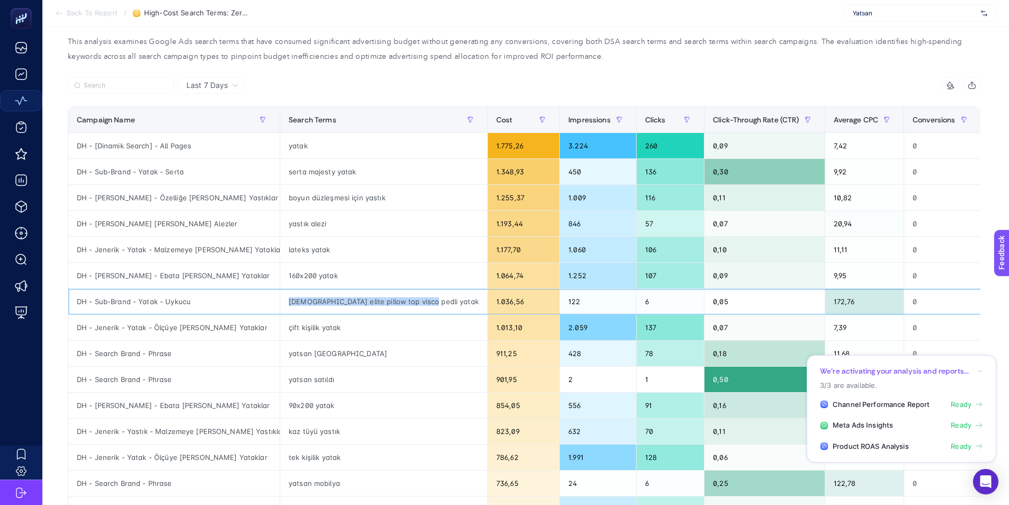
drag, startPoint x: 283, startPoint y: 300, endPoint x: 421, endPoint y: 300, distance: 137.7
click at [421, 300] on div "[DEMOGRAPHIC_DATA] elite pillow top visco pedli yatak" at bounding box center [383, 301] width 207 height 25
drag, startPoint x: 766, startPoint y: 302, endPoint x: 808, endPoint y: 298, distance: 41.6
click at [825, 298] on div "172,76" at bounding box center [864, 301] width 79 height 25
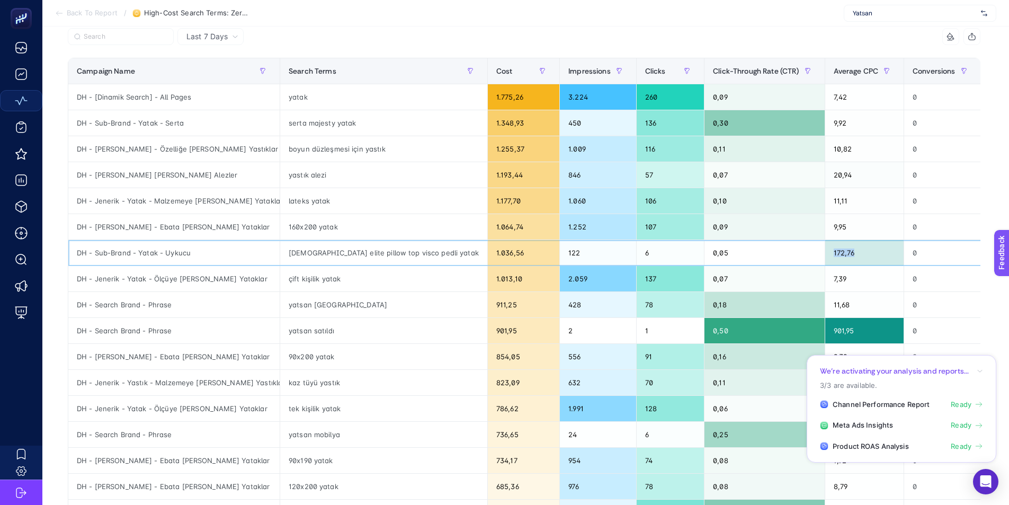
scroll to position [159, 0]
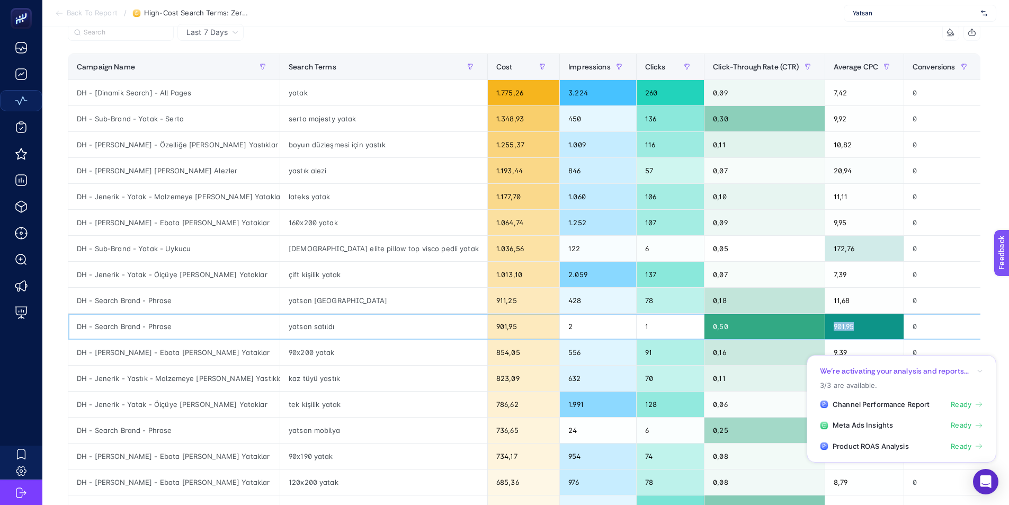
drag, startPoint x: 799, startPoint y: 323, endPoint x: 457, endPoint y: 353, distance: 343.5
click at [825, 323] on div "901,95" at bounding box center [864, 326] width 79 height 25
drag, startPoint x: 322, startPoint y: 323, endPoint x: 259, endPoint y: 323, distance: 63.0
click at [259, 323] on tr "DH - Search Brand - Phrase yatsan satıldı 901,95 2 1 0,50 901,95 0 0 0 0" at bounding box center [672, 327] width 1208 height 26
click at [318, 319] on div "yatsan satıldı" at bounding box center [383, 326] width 207 height 25
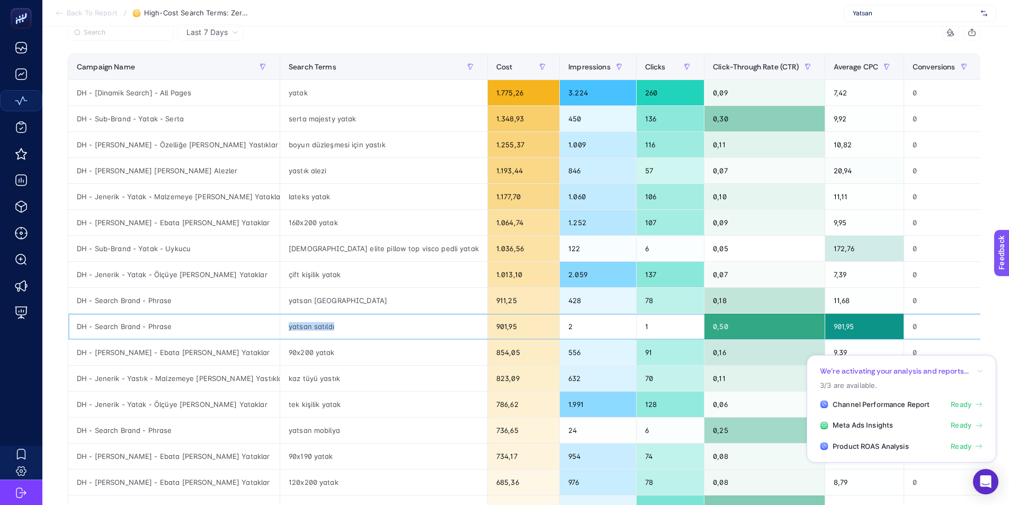
drag, startPoint x: 339, startPoint y: 323, endPoint x: 289, endPoint y: 321, distance: 50.3
click at [289, 321] on div "yatsan satıldı" at bounding box center [383, 326] width 207 height 25
click at [305, 321] on div "yatsan satıldı" at bounding box center [383, 326] width 207 height 25
drag, startPoint x: 353, startPoint y: 323, endPoint x: 285, endPoint y: 326, distance: 68.4
click at [284, 325] on div "yatsan satıldı" at bounding box center [383, 326] width 207 height 25
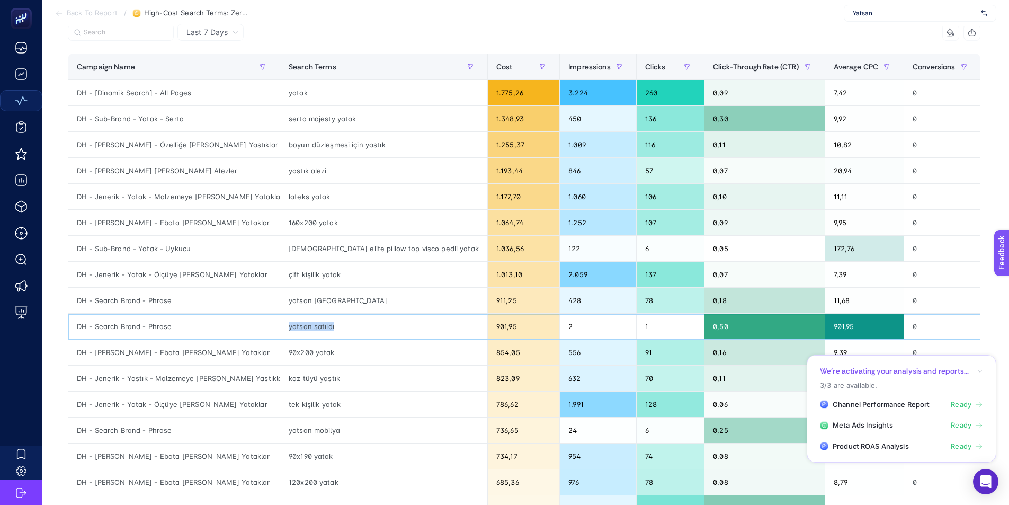
click at [286, 326] on div "yatsan satıldı" at bounding box center [383, 326] width 207 height 25
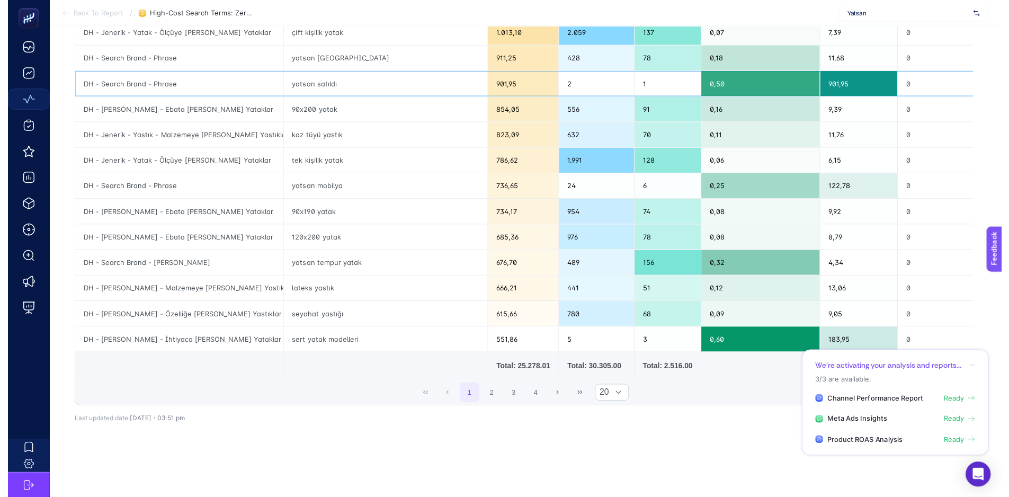
scroll to position [0, 0]
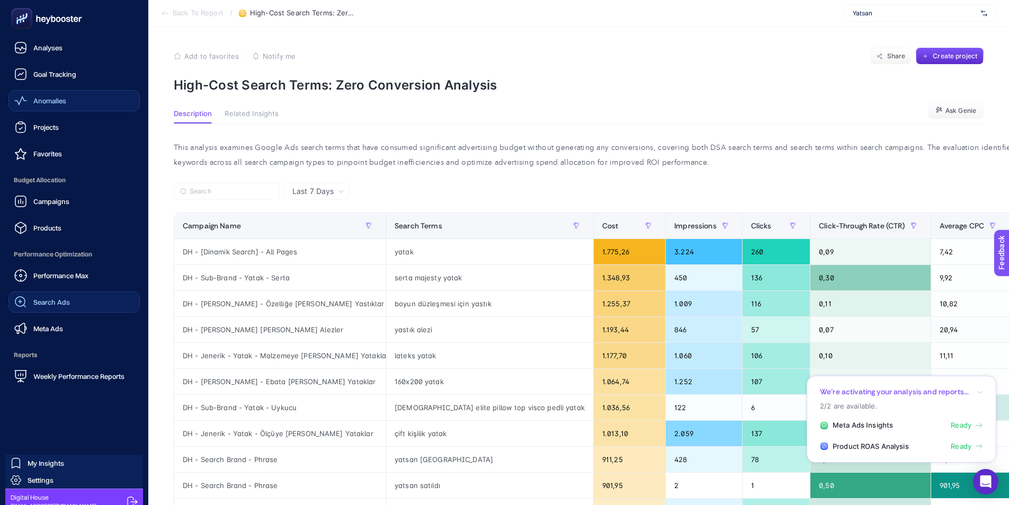
click at [82, 302] on link "Search Ads" at bounding box center [73, 301] width 131 height 21
